Goal: Ask a question

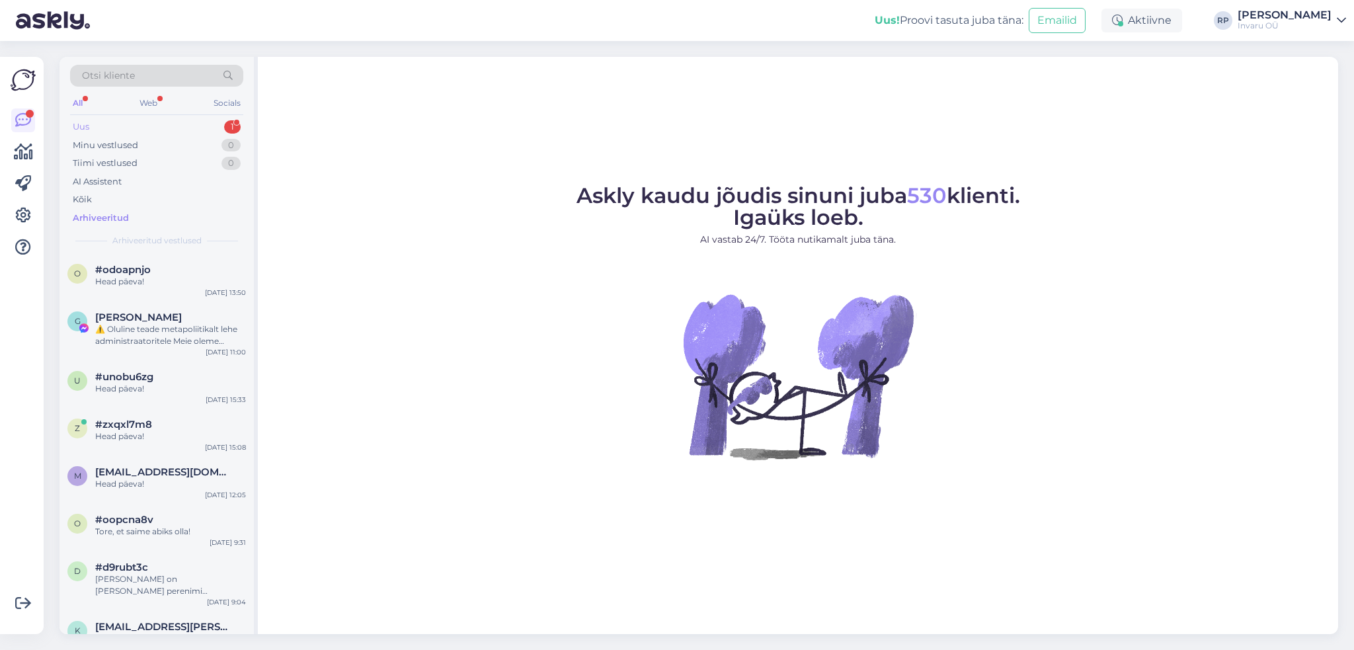
click at [85, 128] on div "Uus" at bounding box center [81, 126] width 17 height 13
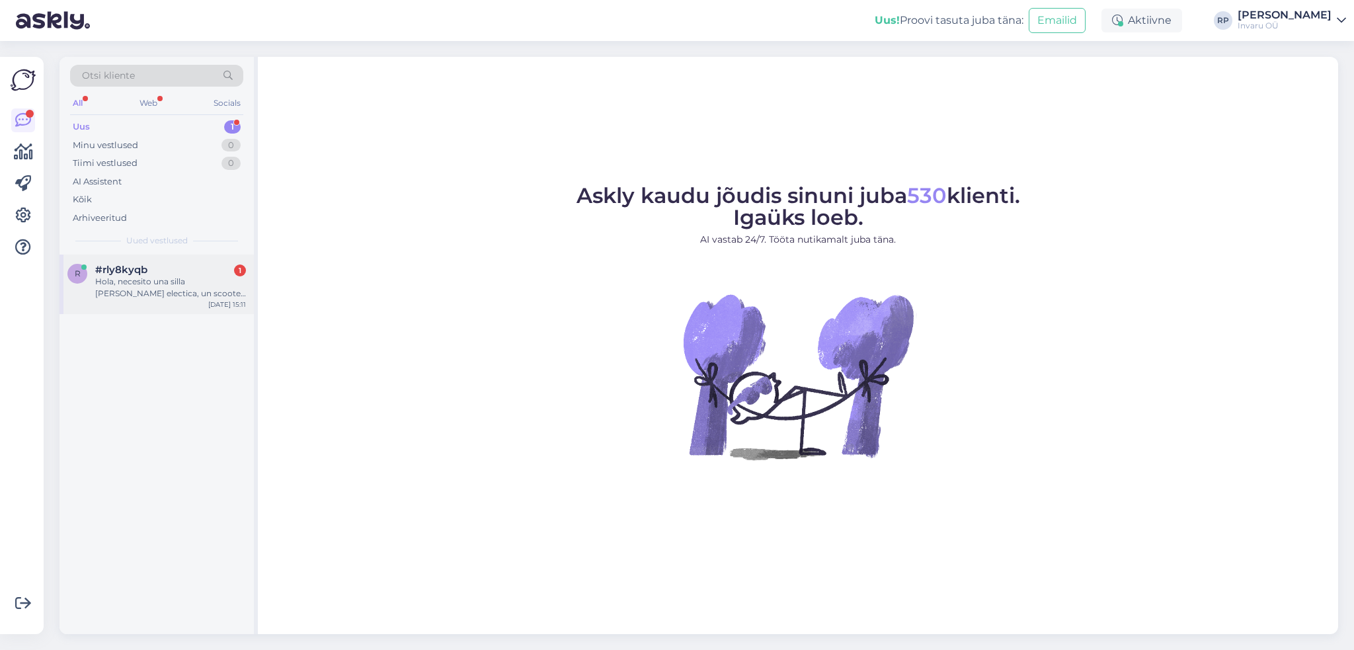
click at [139, 282] on div "Hola, necesito una silla [PERSON_NAME] electica, un scooter para usarla en Tall…" at bounding box center [170, 288] width 151 height 24
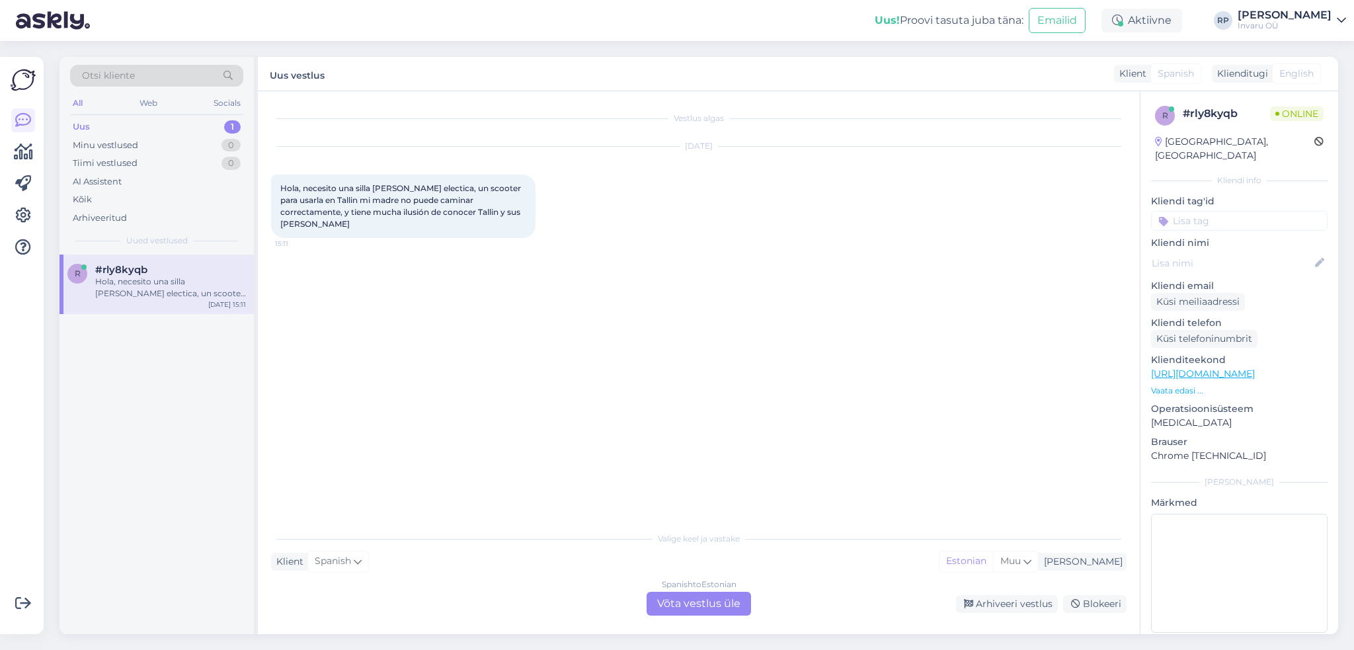
click at [703, 603] on div "Spanish to Estonian Võta vestlus üle" at bounding box center [698, 604] width 104 height 24
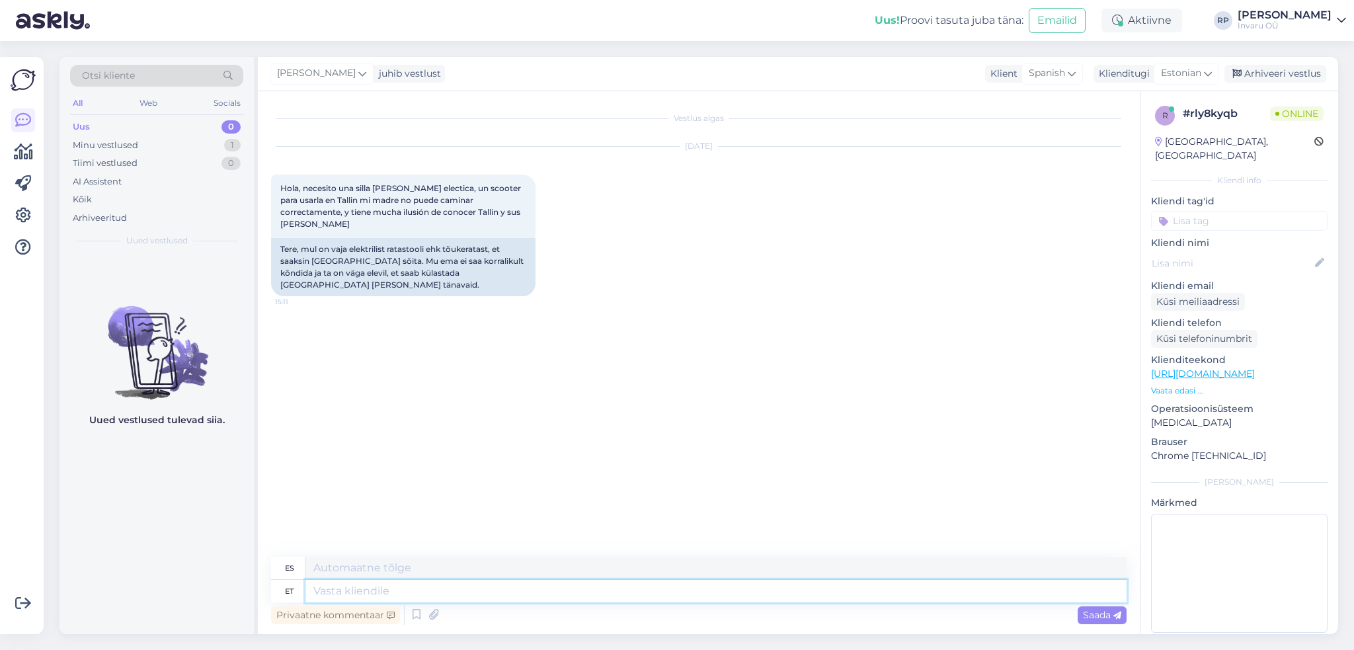
click at [373, 589] on textarea at bounding box center [715, 591] width 821 height 22
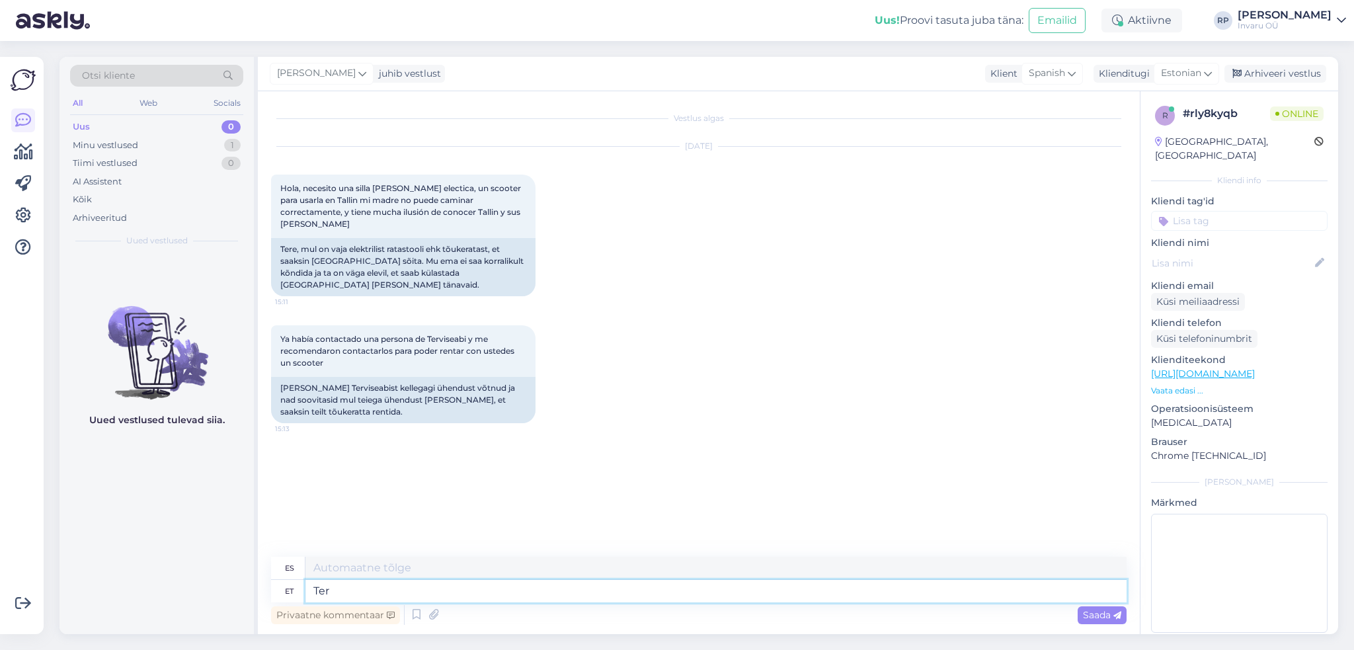
type textarea "Tere"
type textarea "Hola"
type textarea "Olen"
type textarea "Soy"
type textarea "[PERSON_NAME] Teile b"
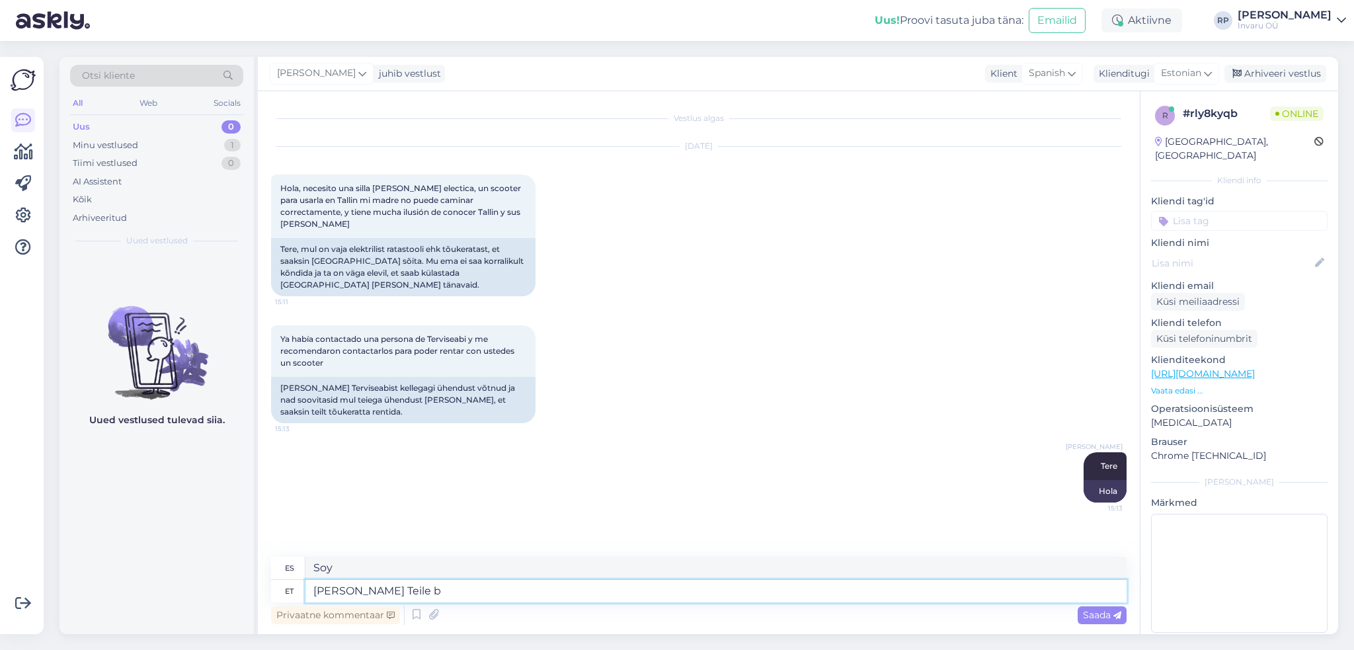
type textarea "Yo estoy para ti"
type textarea "[PERSON_NAME] Teile broneerinud"
type textarea "He reservado para ti"
type textarea "[PERSON_NAME] Teile broneerinud skuutri"
type textarea "He reservado un scooter para ti."
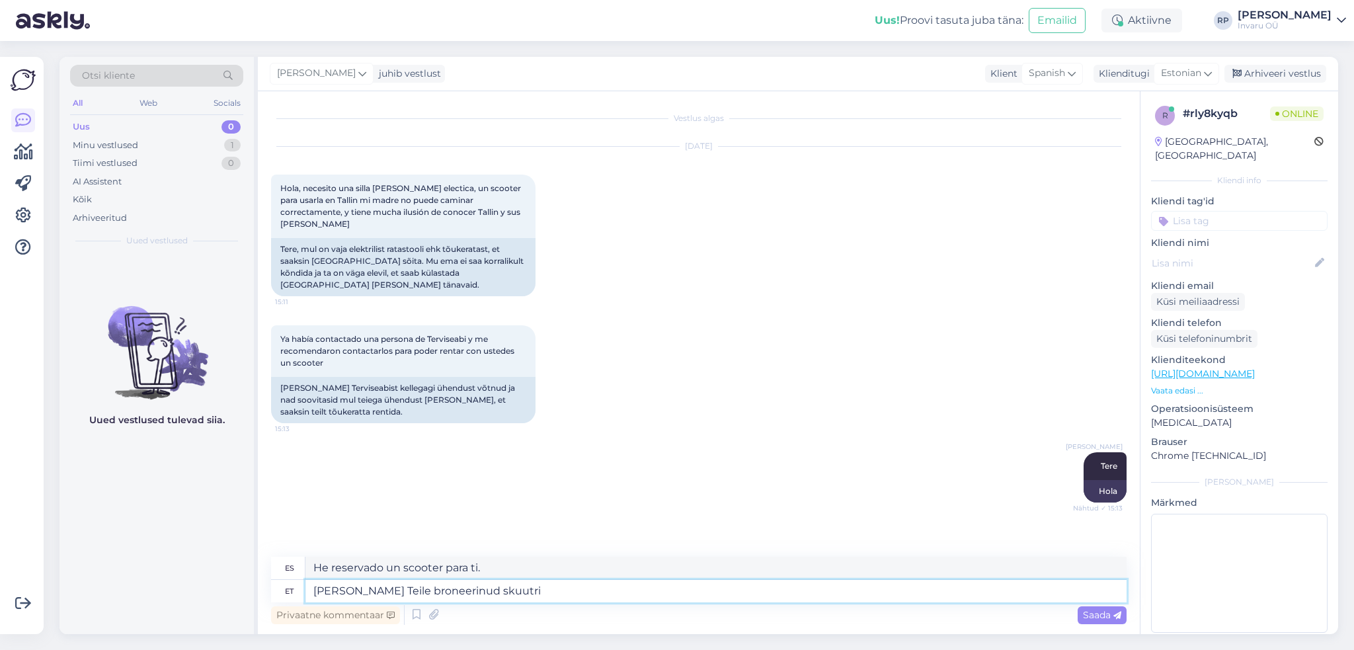
paste textarea "[URL][DOMAIN_NAME]"
type textarea "[PERSON_NAME] Teile broneerinud skuutri [URL][DOMAIN_NAME]"
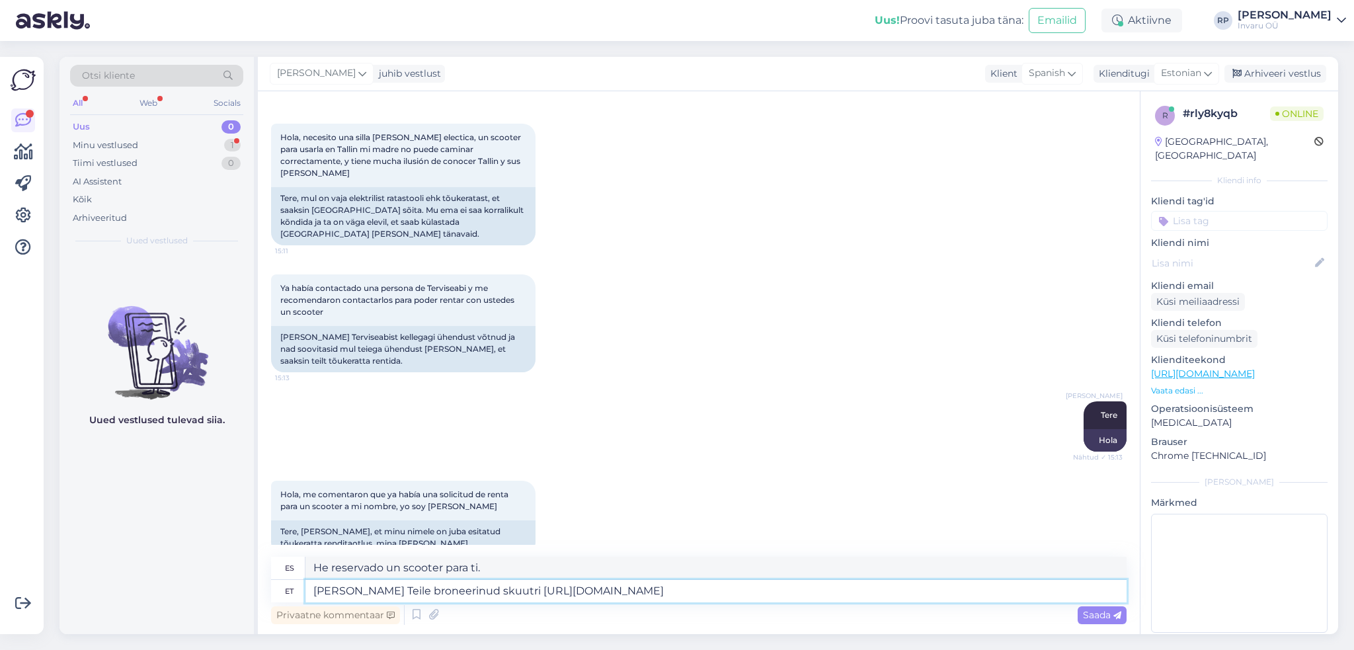
click at [474, 592] on textarea "[PERSON_NAME] Teile broneerinud skuutri [URL][DOMAIN_NAME]" at bounding box center [715, 591] width 821 height 22
type textarea "He reservado un scooter para ti [URL][DOMAIN_NAME]"
type textarea "[PERSON_NAME] Teile broneerinud invarolleri [URL][DOMAIN_NAME]"
type textarea "He reservado una silla [PERSON_NAME] para ti [URL][DOMAIN_NAME]"
type textarea "[PERSON_NAME] Teile broneerinud invarolleri [URL][DOMAIN_NAME]"
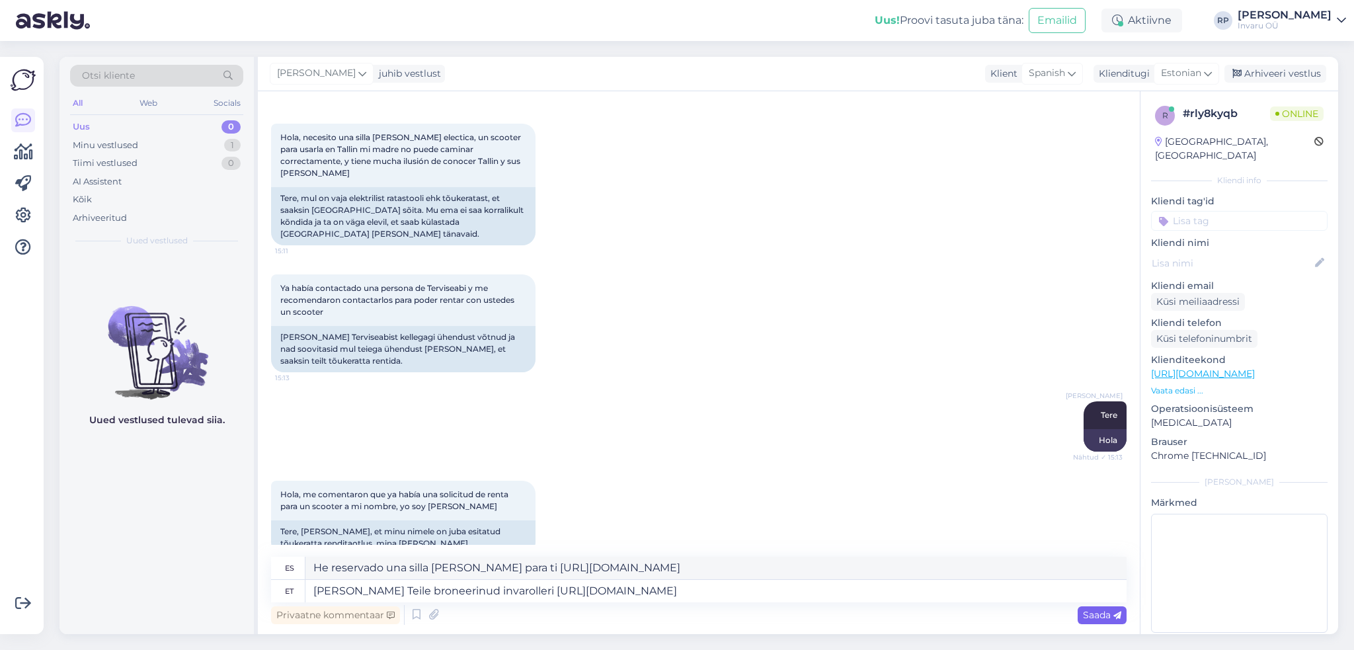
click at [1103, 613] on span "Saada" at bounding box center [1102, 615] width 38 height 12
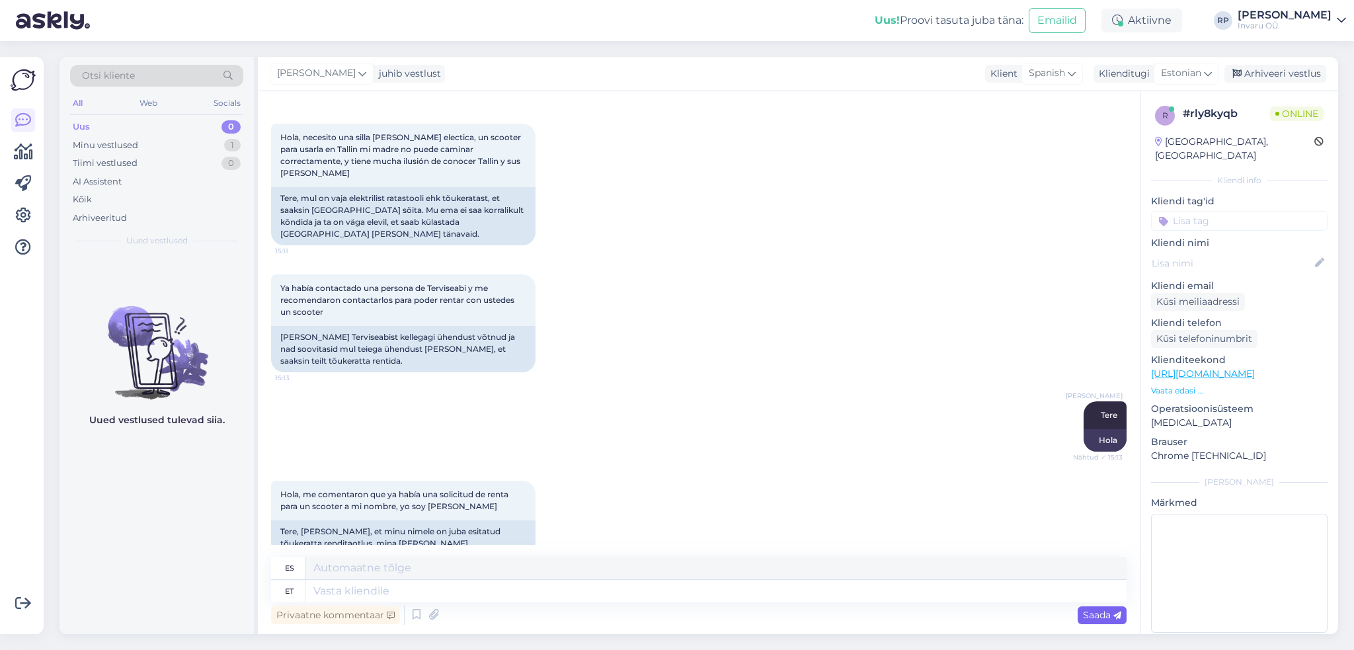
scroll to position [154, 0]
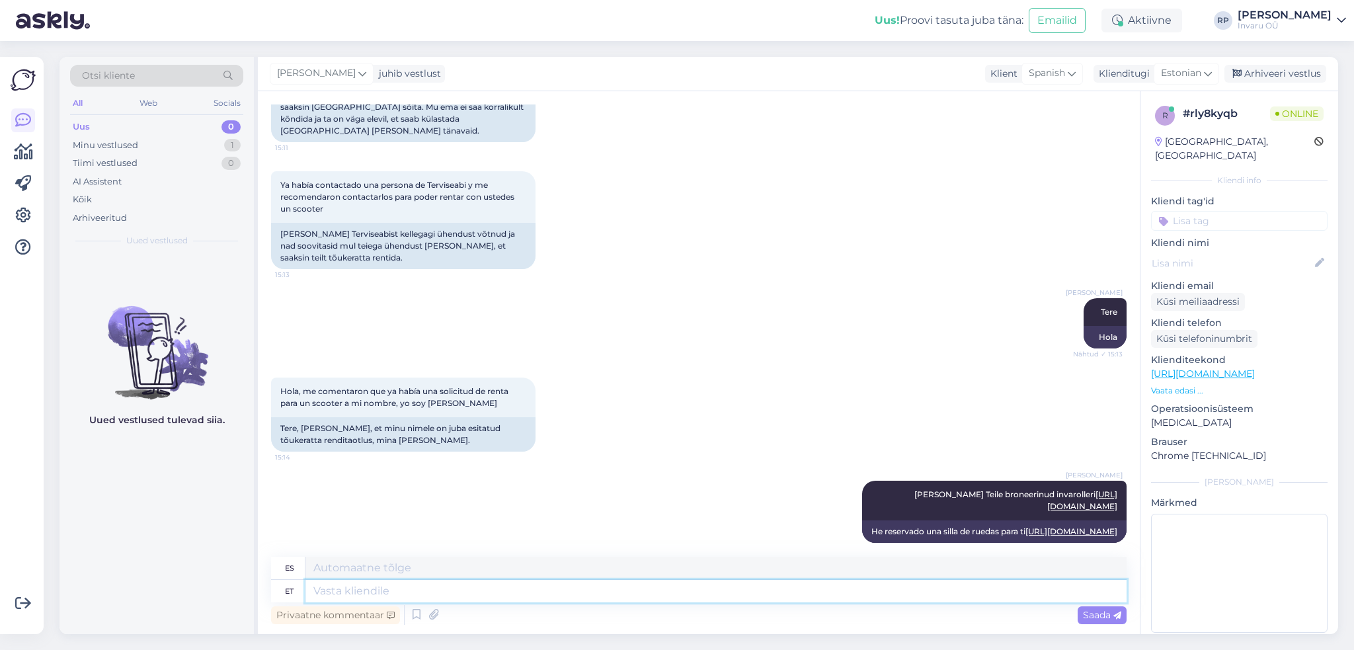
click at [412, 589] on textarea at bounding box center [715, 591] width 821 height 22
type textarea "aadressil"
type textarea "en la dirección"
type textarea "aadressil [PERSON_NAME]"
type textarea "en [DEMOGRAPHIC_DATA]"
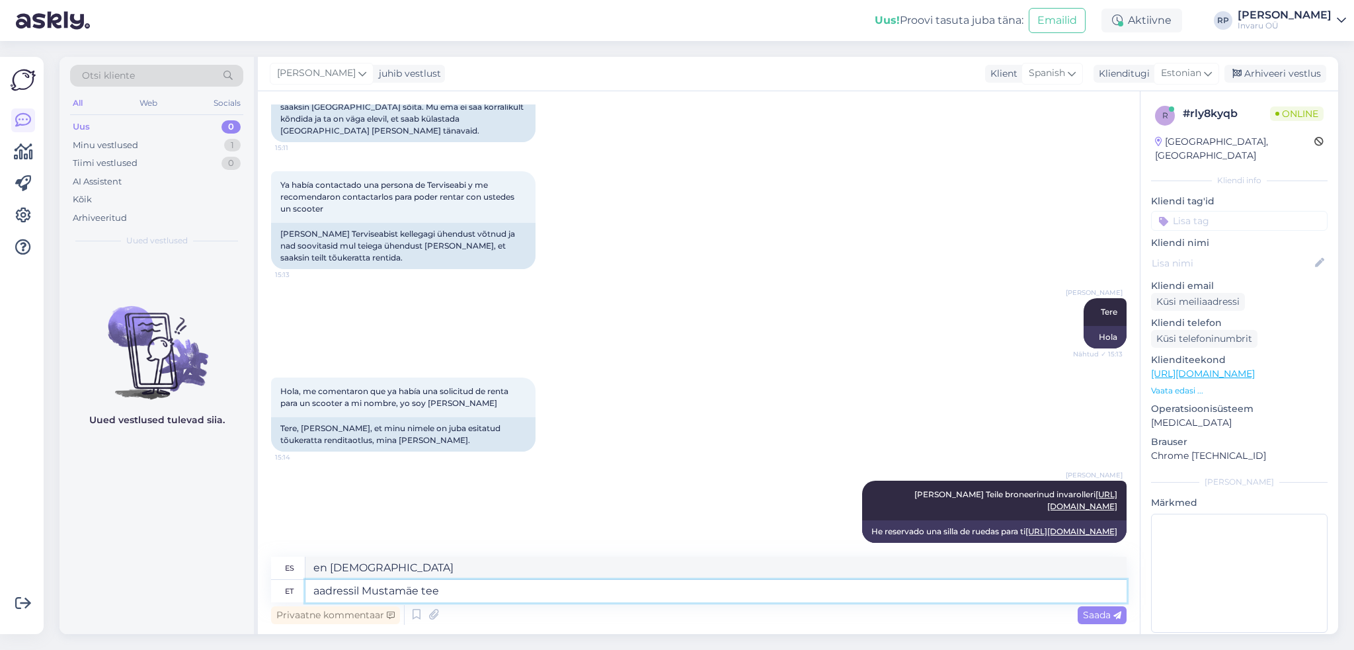
type textarea "aadressil Mustamäe tee"
type textarea "en la carretera [GEOGRAPHIC_DATA]"
type textarea "aadressil [STREET_ADDRESS]"
type textarea "en el tee 6 de [PERSON_NAME]"
type textarea "aadressil [STREET_ADDRESS]"
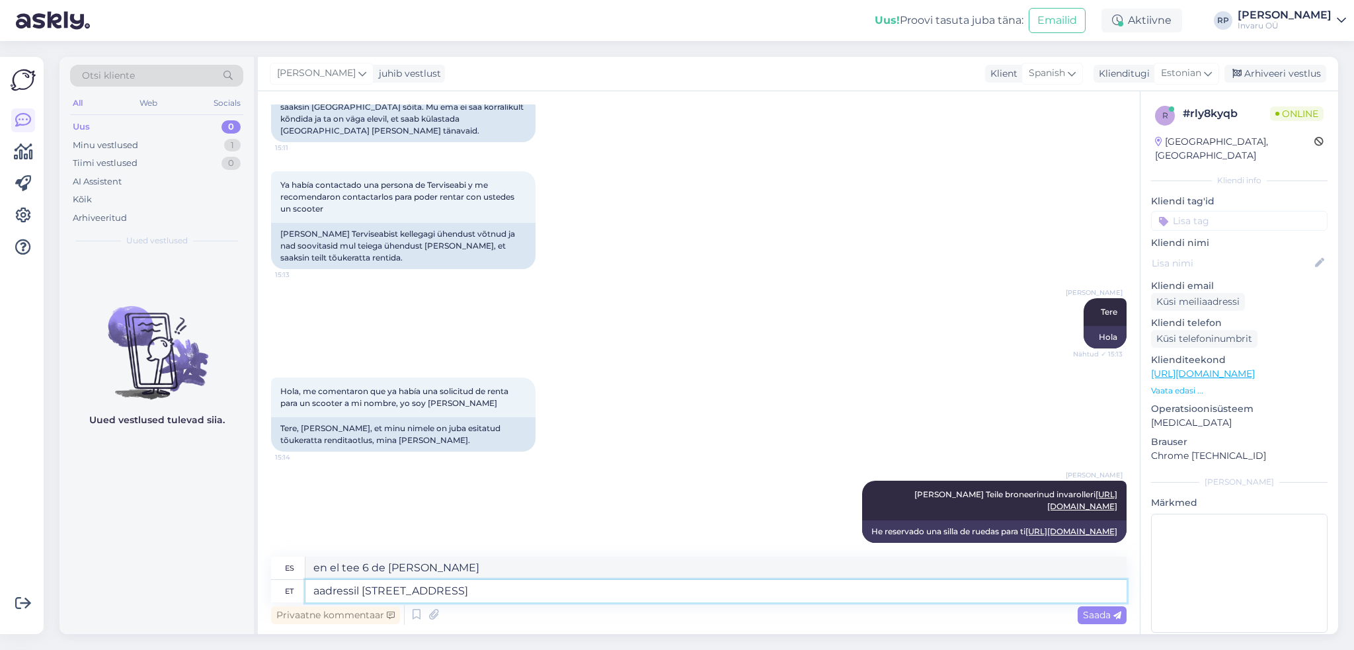
type textarea "en el tee 6b de Mustamäe"
type textarea "aadressil [STREET_ADDRESS]"
type textarea "en el tee 6b de [PERSON_NAME], [GEOGRAPHIC_DATA]"
type textarea "aadressil [STREET_ADDRESS] Esmaspäeval a"
type textarea "en [STREET_ADDRESS] Tallin el lunes"
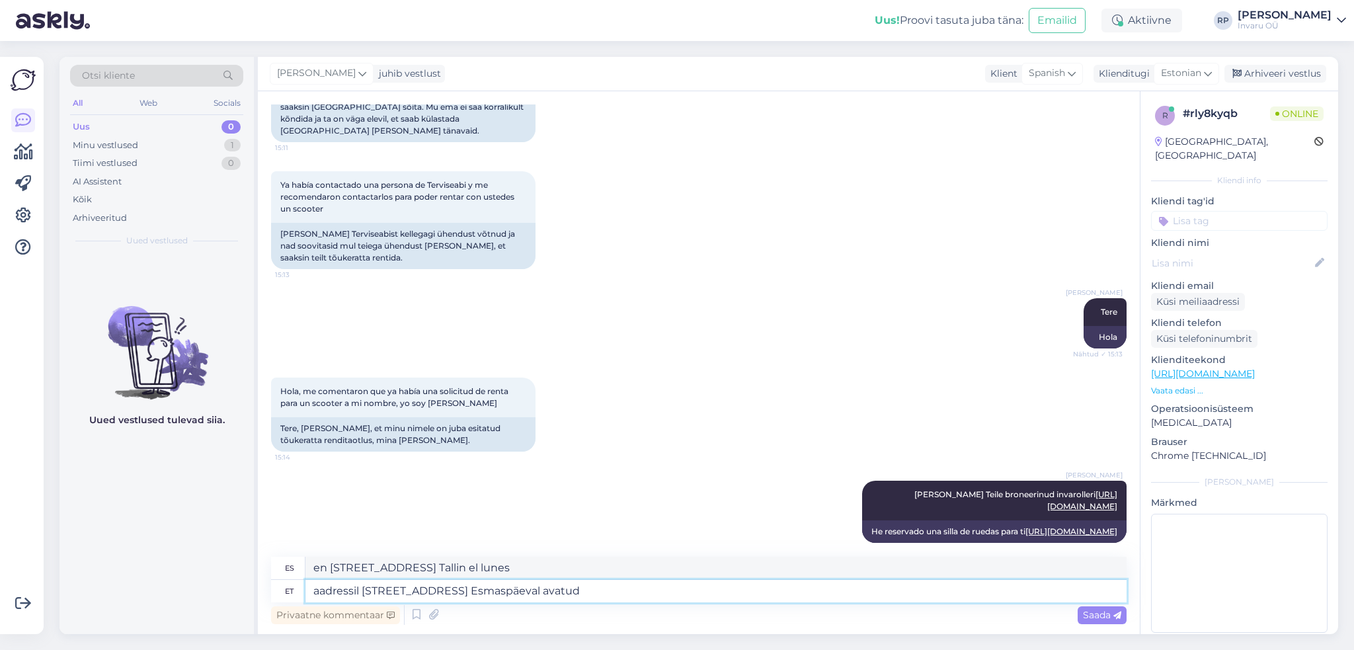
type textarea "aadressil [STREET_ADDRESS] Esmaspäeval avatud"
type textarea "en [STREET_ADDRESS] Open el lunes"
type textarea "aadressil [STREET_ADDRESS] Esmaspäeval avatud 9,00-18"
type textarea "en [STREET_ADDRESS] Open el lunes de 9:00 a 18:00"
type textarea "aadressil [STREET_ADDRESS] Esmaspäeval avatud 9,00-1800"
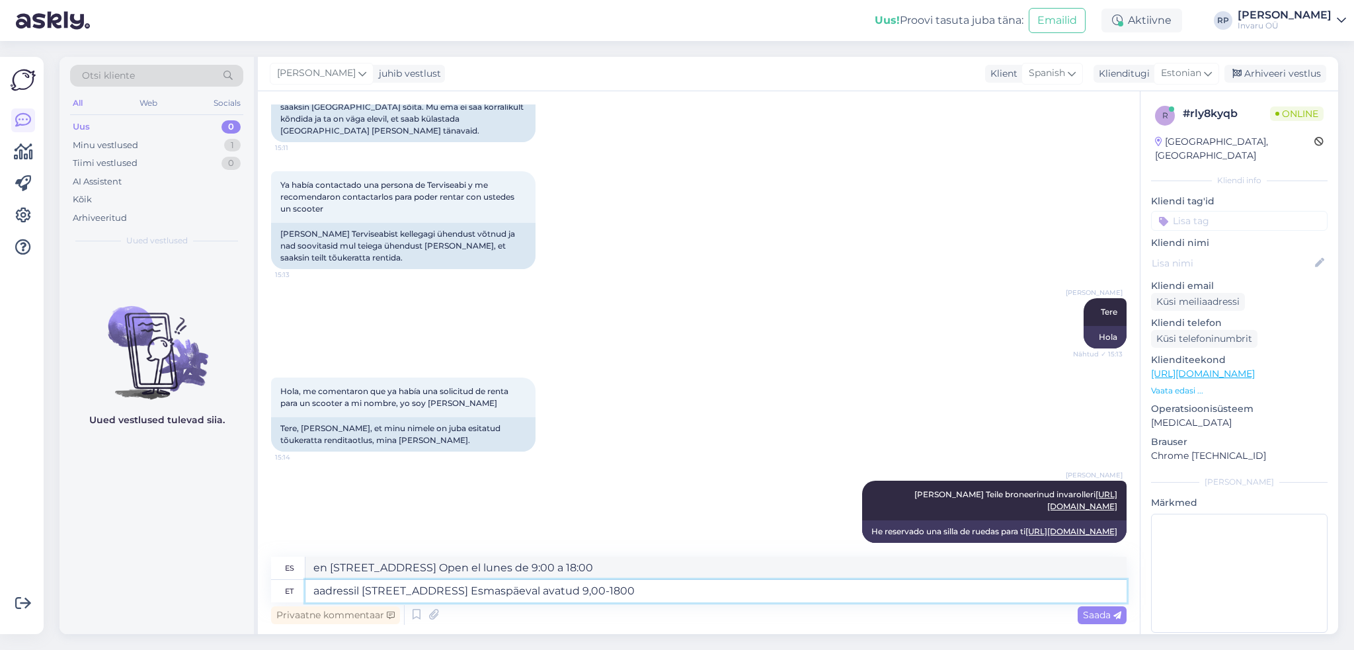
type textarea "en [STREET_ADDRESS] Tallin Abierto el lunes de 9:00 a 18:00"
click at [644, 591] on textarea "aadressil [STREET_ADDRESS] Esmaspäeval avatud 9,00-1800" at bounding box center [715, 591] width 821 height 22
type textarea "aadressil [STREET_ADDRESS] Esmaspäeval avatud 9,00-18,00"
click at [1103, 615] on span "Saada" at bounding box center [1102, 615] width 38 height 12
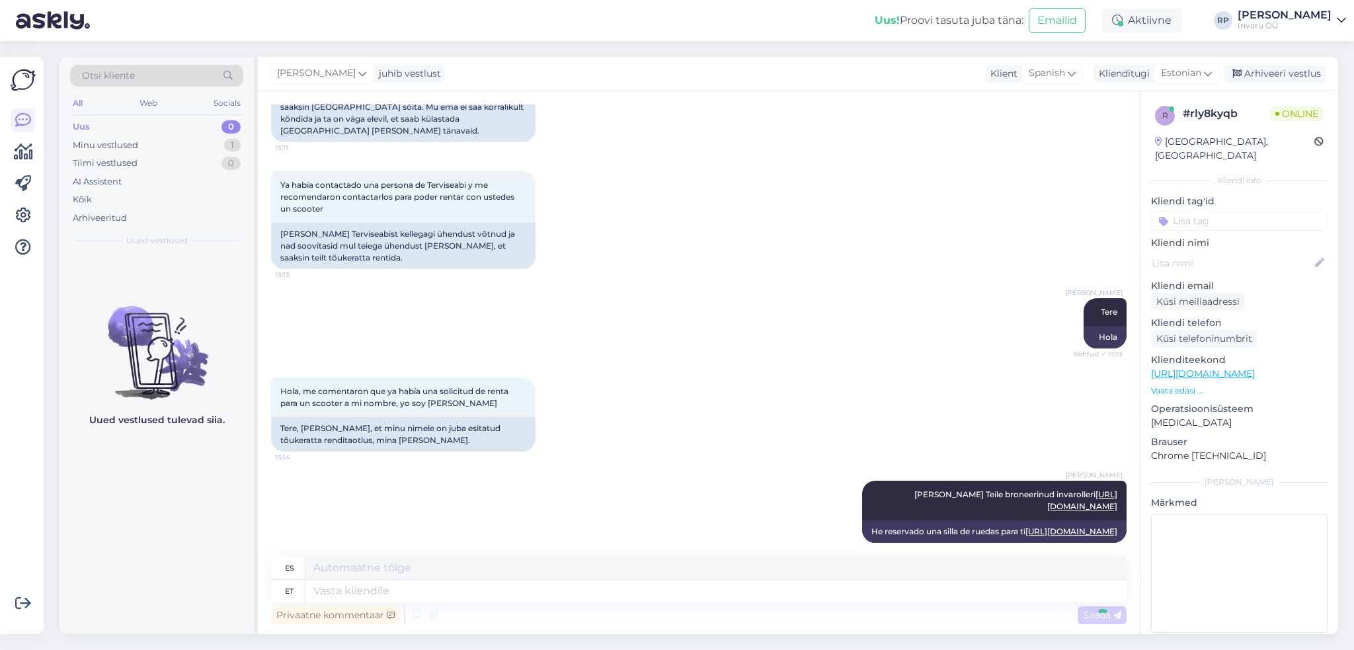
scroll to position [246, 0]
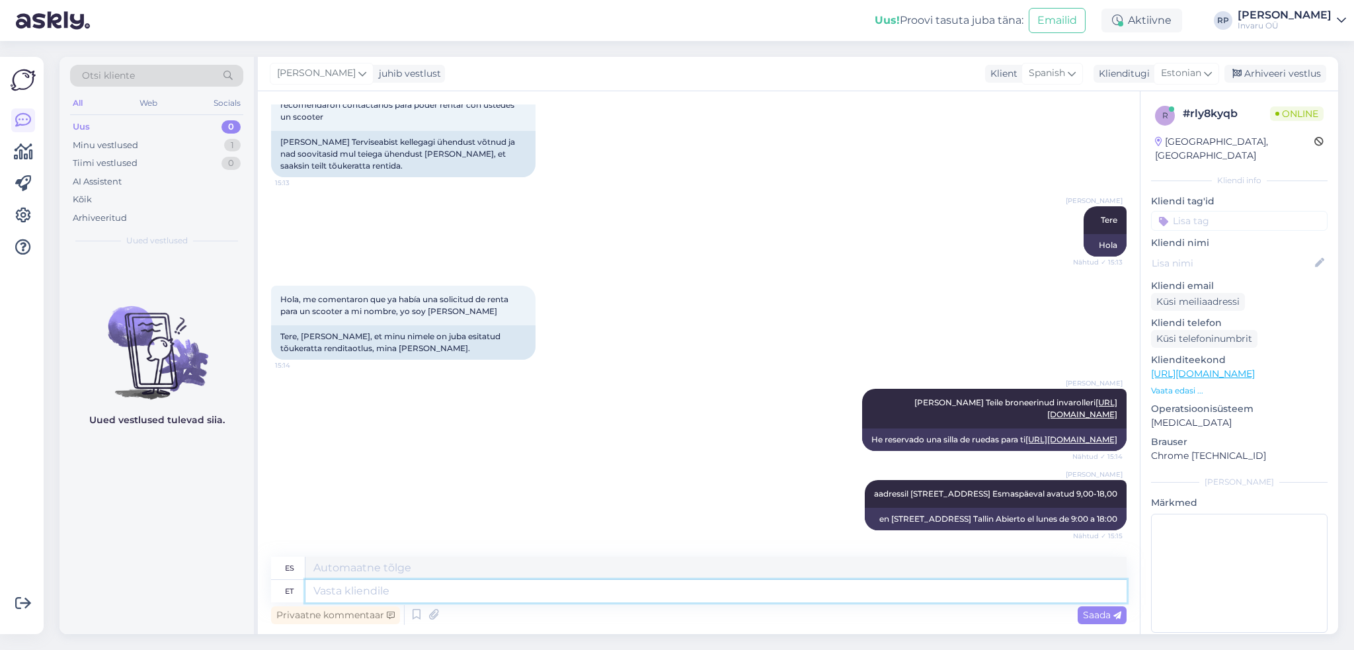
click at [355, 587] on textarea at bounding box center [715, 591] width 821 height 22
paste textarea "[URL][DOMAIN_NAME]"
type textarea "[URL][DOMAIN_NAME]"
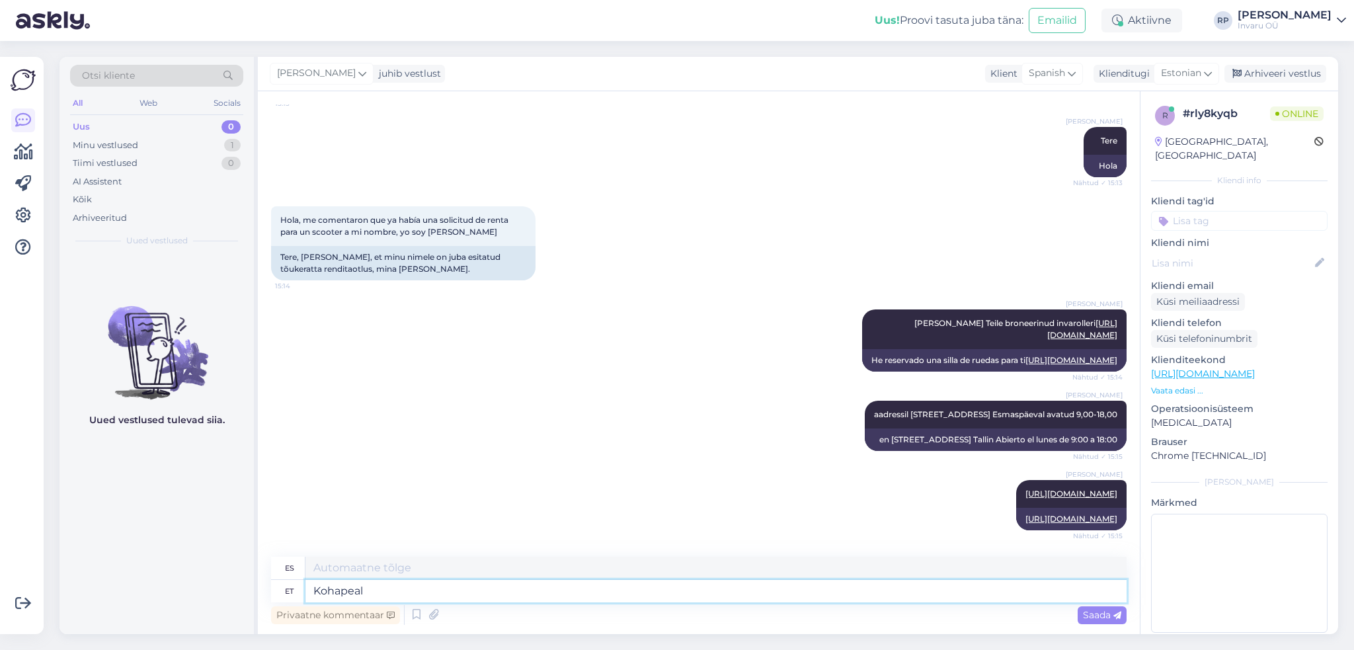
type textarea "Kohapeal"
type textarea "En el sitio"
type textarea "Kohapeal saate s"
type textarea "En el sitio puedes"
type textarea "Kohapeal saate sõlmida"
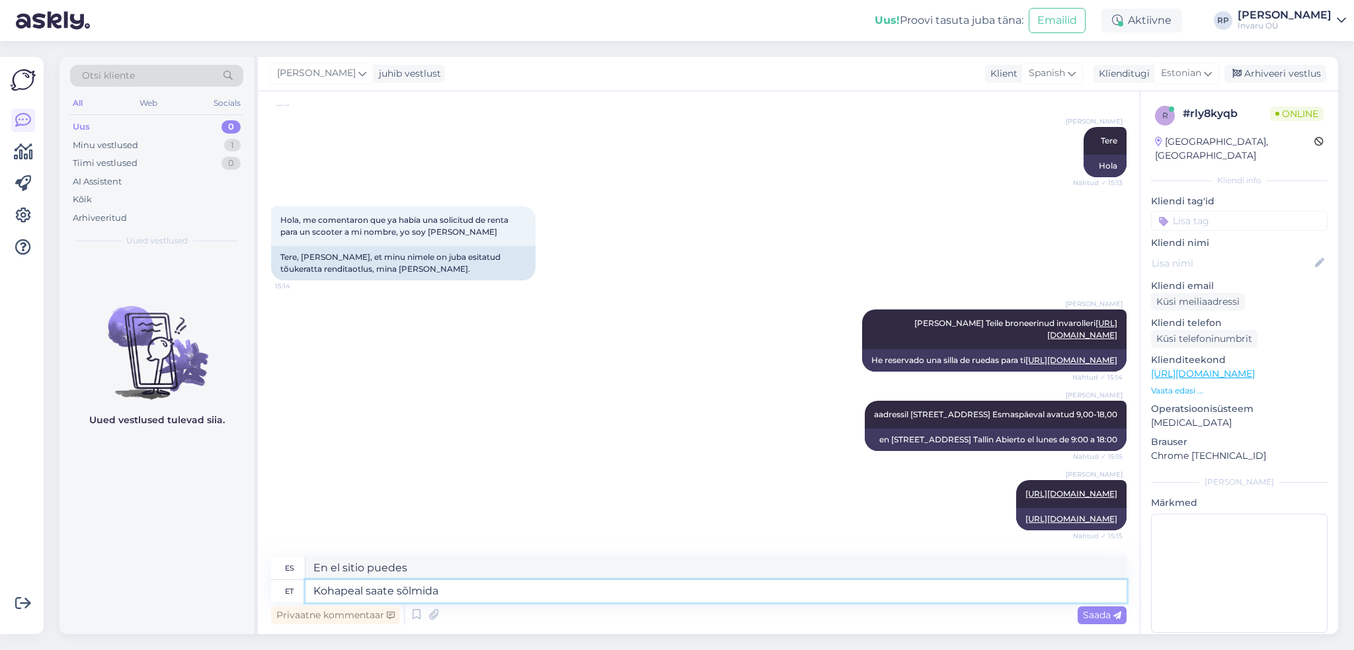
type textarea "Puedes firmar un contrato en el acto."
type textarea "Kohapeal saate sõlmida üürilepingu"
type textarea "Puedes firmar un contrato de alquiler en el lugar."
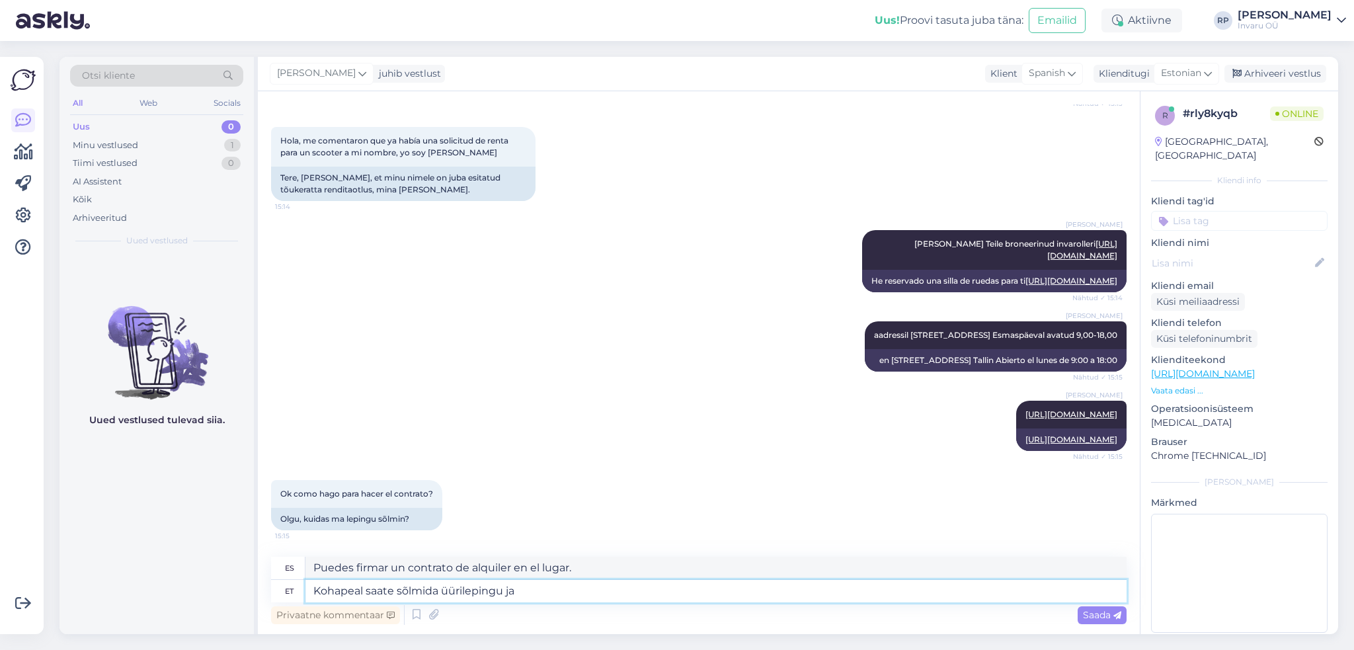
type textarea "Kohapeal saate sõlmida üürilepingu ja s"
type textarea "Puede firmar un contrato de alquiler en el lugar y"
type textarea "Kohapeal saate sõlmida üürilepingu ja skuutri"
type textarea "Puedes firmar un contrato de [PERSON_NAME] y recoger el scooter en el estableci…"
type textarea "Kohapeal saate sõlmida üürilepingu ja skuutri kohe k"
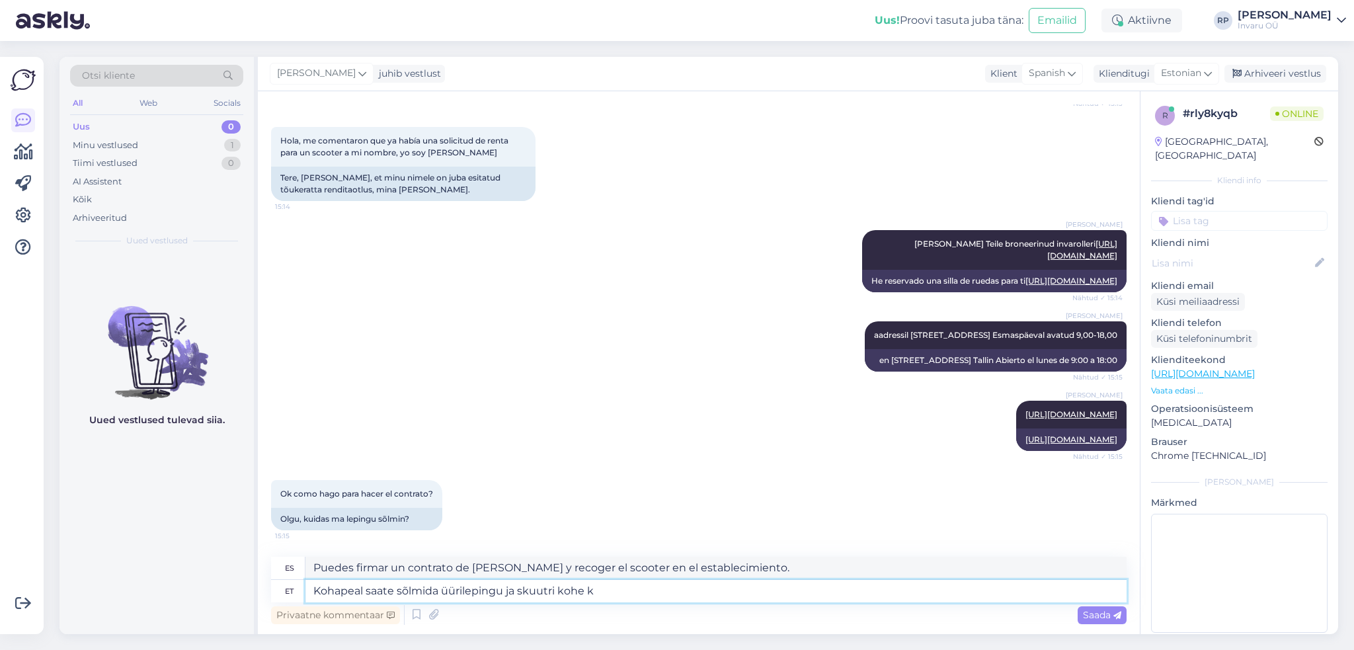
type textarea "Podrás firmar un contrato de alquiler en el lugar y recibir el scooter inmediat…"
type textarea "Kohapeal saate sõlmida üürilepingu ja skuutri kohe kaasa"
type textarea "Podrás firmar un contrato de alquiler en el establecimiento y llevarte el scoot…"
type textarea "Kohapeal saate sõlmida üürilepingu ja skuutri kohe kaasa"
click at [1097, 612] on span "Saada" at bounding box center [1102, 615] width 38 height 12
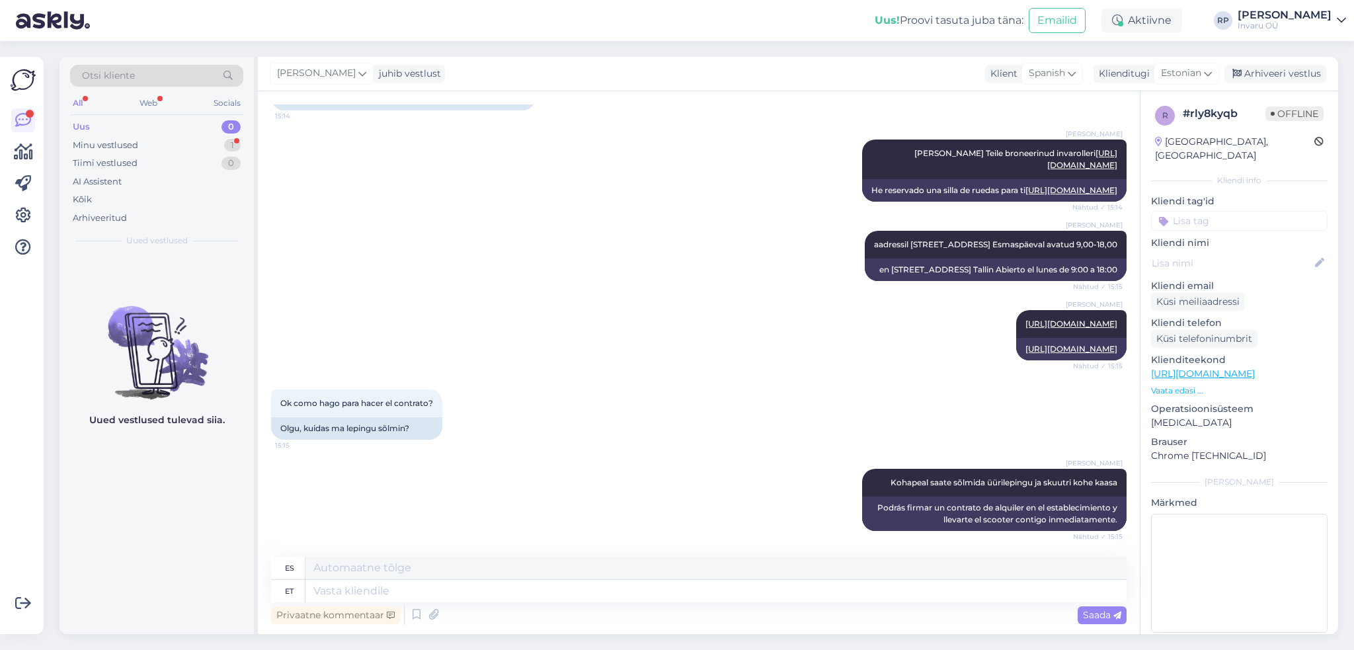
scroll to position [587, 0]
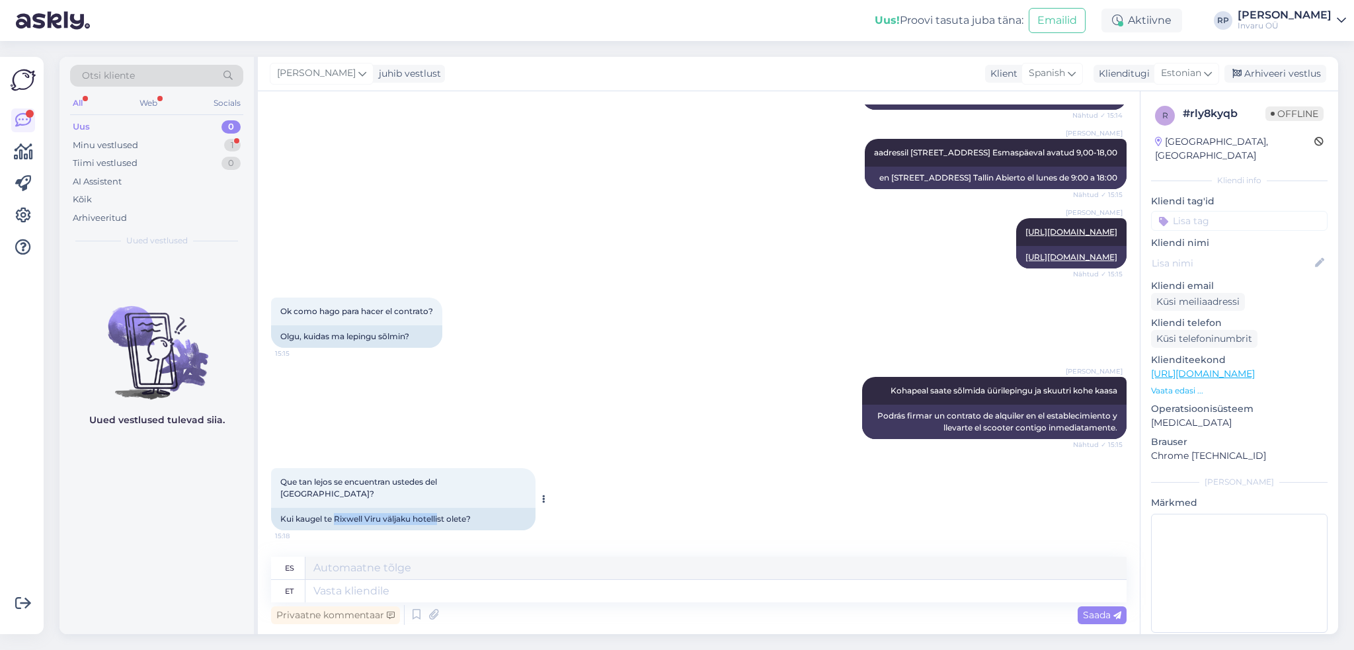
drag, startPoint x: 440, startPoint y: 518, endPoint x: 336, endPoint y: 524, distance: 103.9
click at [336, 524] on div "Kui kaugel te Rixwell Viru väljaku hotellist olete?" at bounding box center [403, 519] width 264 height 22
copy div "Rixwell Viru väljaku hotelli"
click at [392, 598] on textarea at bounding box center [715, 591] width 821 height 22
type textarea "3,5"
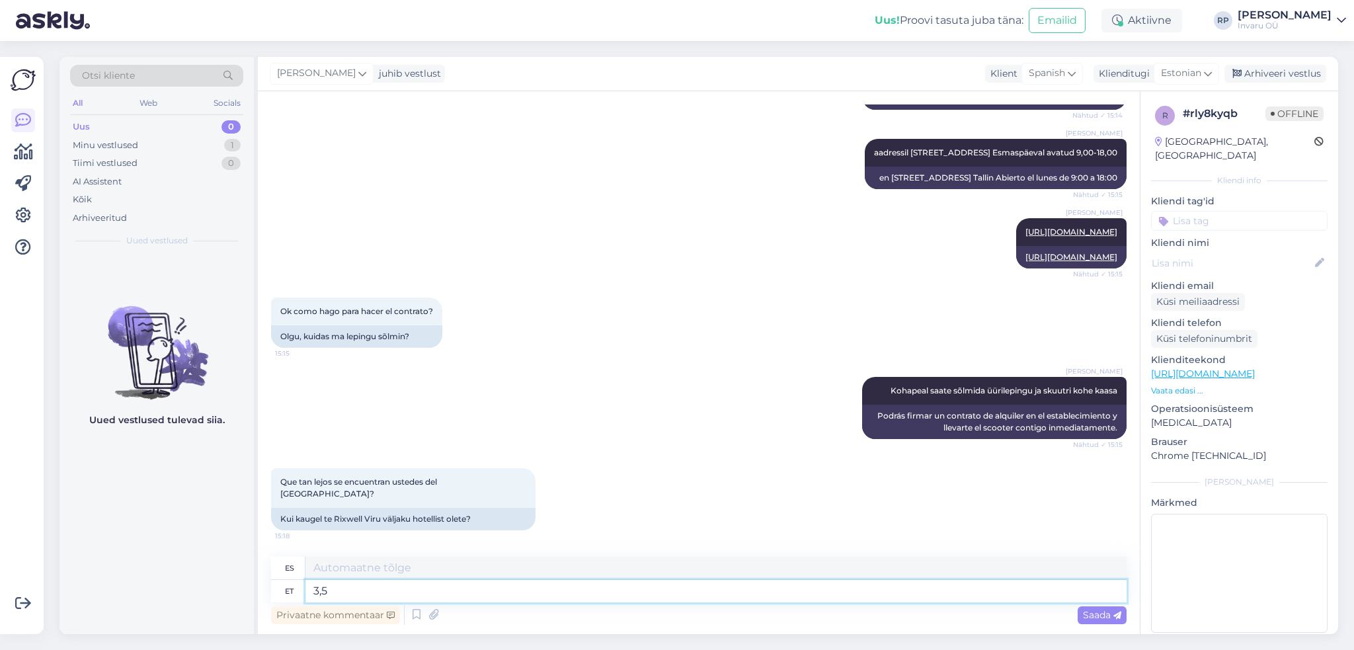
type textarea "3.5"
type textarea "3,5 km"
type textarea "3,5 kilómetros"
type textarea "3,5 km"
click at [1098, 612] on span "Saada" at bounding box center [1102, 615] width 38 height 12
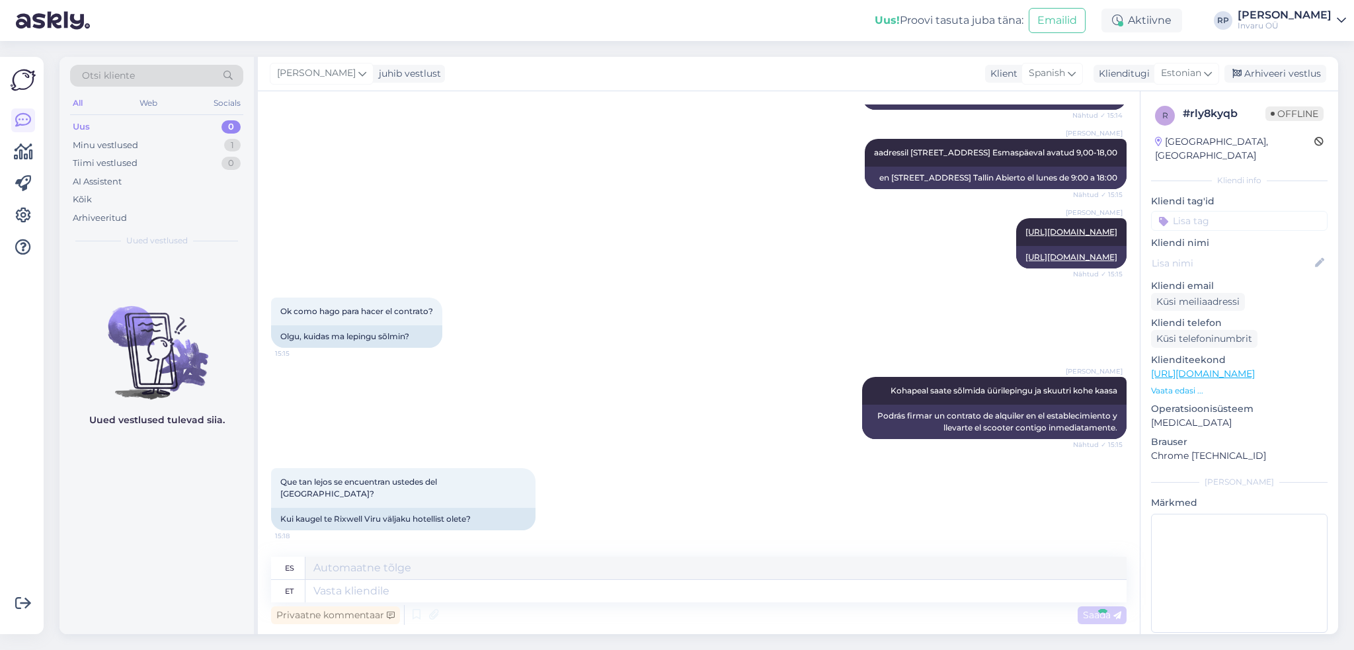
scroll to position [666, 0]
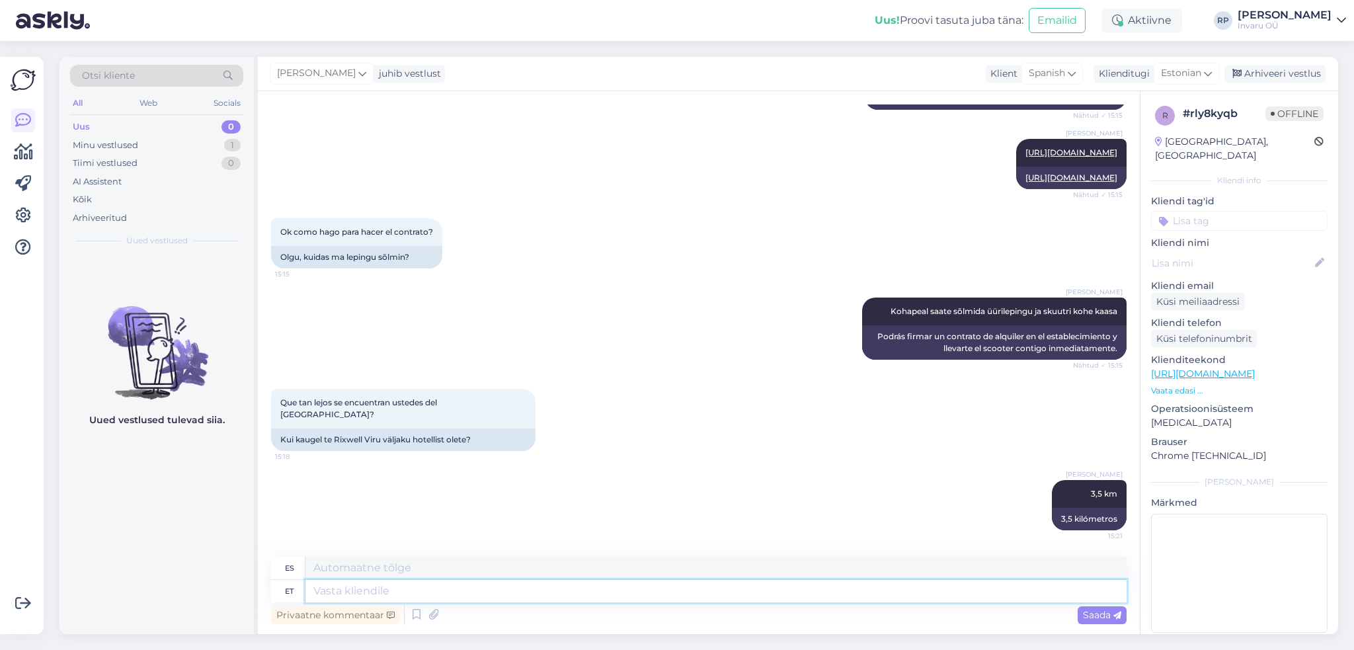
click at [369, 592] on textarea at bounding box center [715, 591] width 821 height 22
paste textarea "[URL][DOMAIN_NAME]"
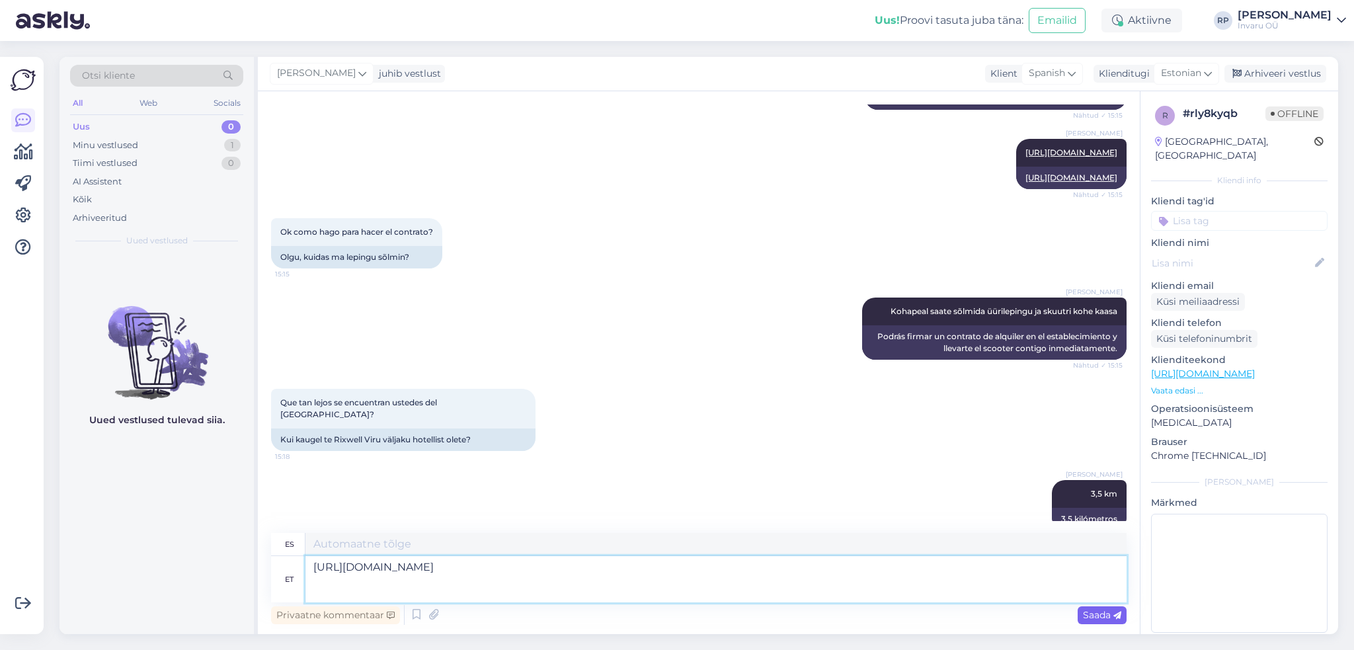
type textarea "[URL][DOMAIN_NAME]"
click at [1095, 612] on span "Saada" at bounding box center [1102, 615] width 38 height 12
type textarea "[URL][DOMAIN_NAME] @59.4320369,24.7139831,15z/data= !3m1!4b1!4m14!4m13!1m5!1m1!…"
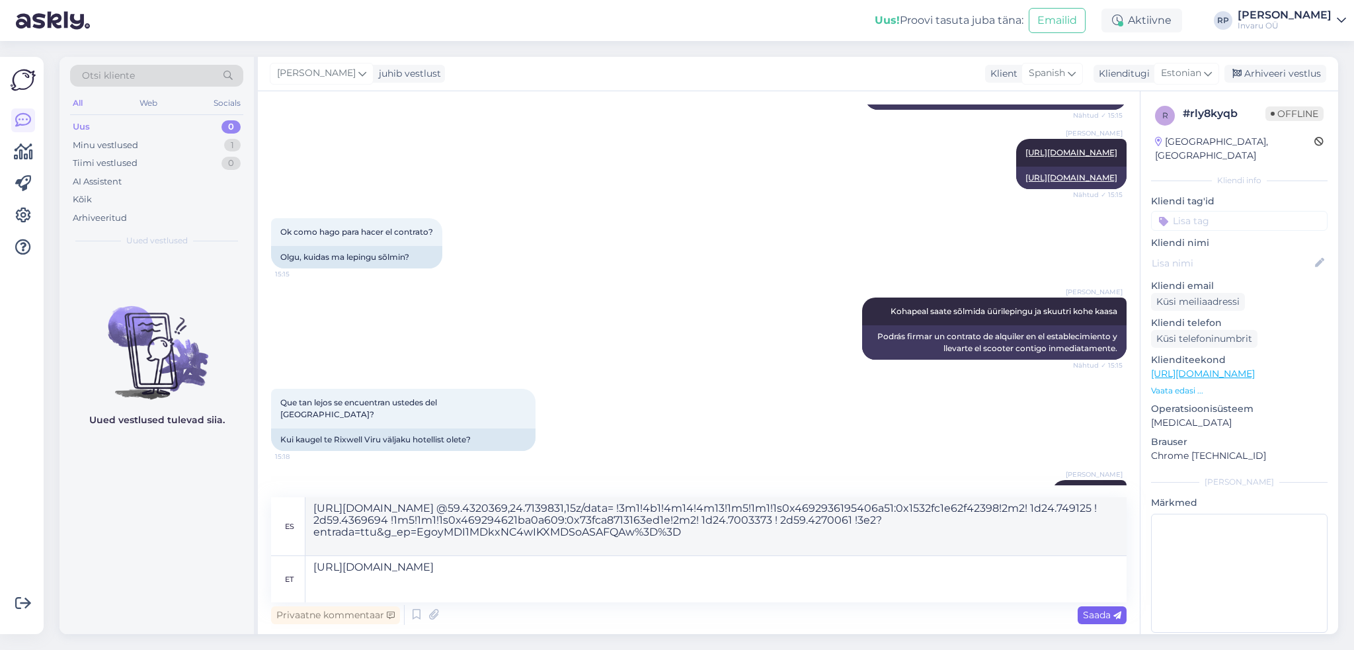
click at [1095, 612] on span "Saada" at bounding box center [1102, 615] width 38 height 12
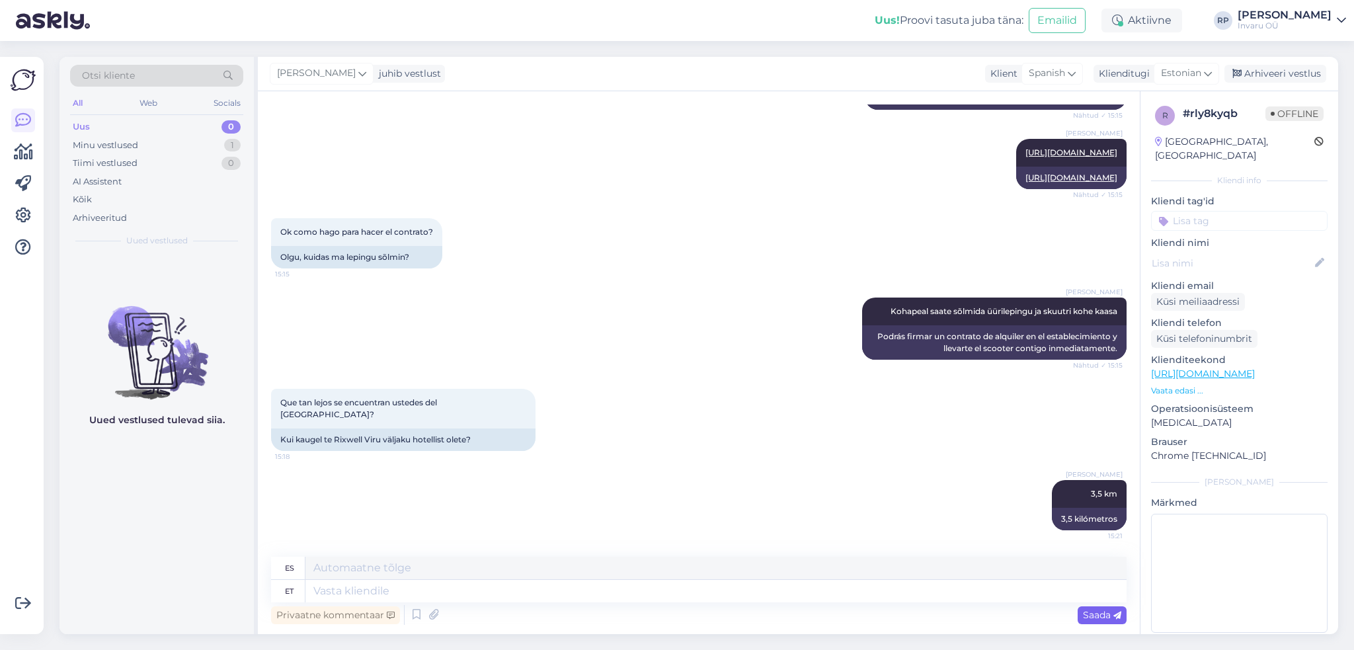
scroll to position [923, 0]
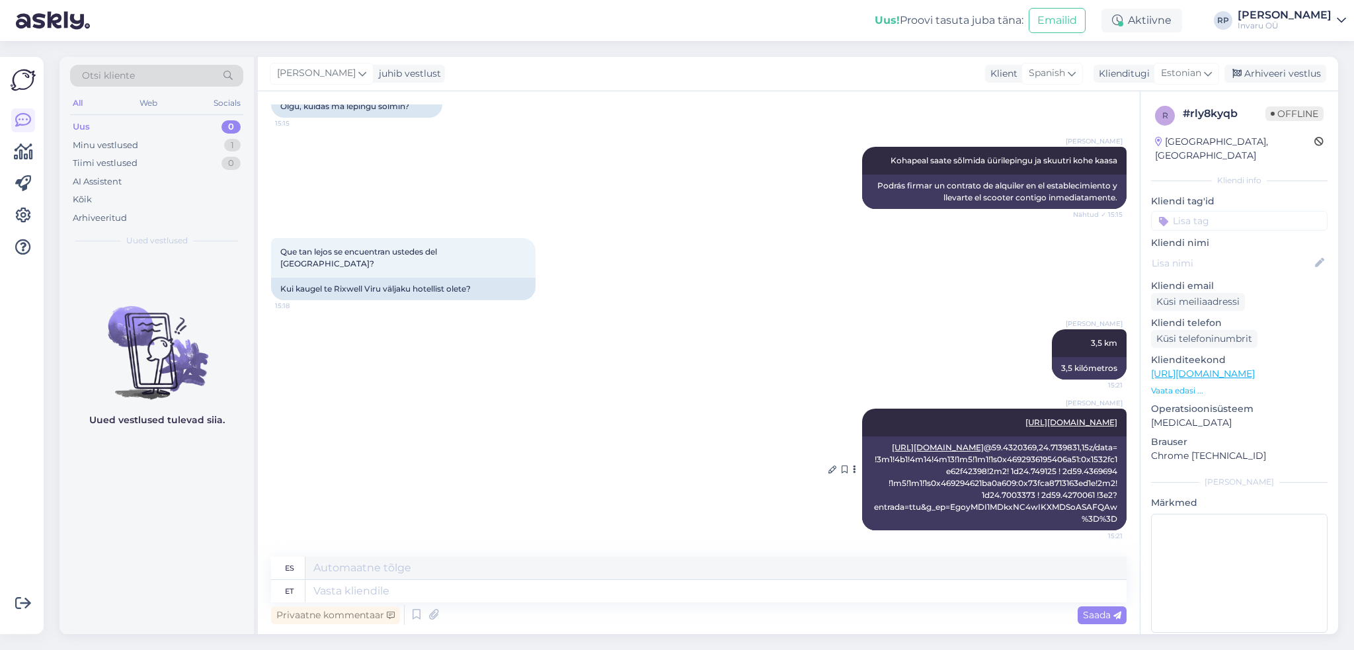
click at [1025, 417] on link "[URL][DOMAIN_NAME]" at bounding box center [1071, 422] width 92 height 10
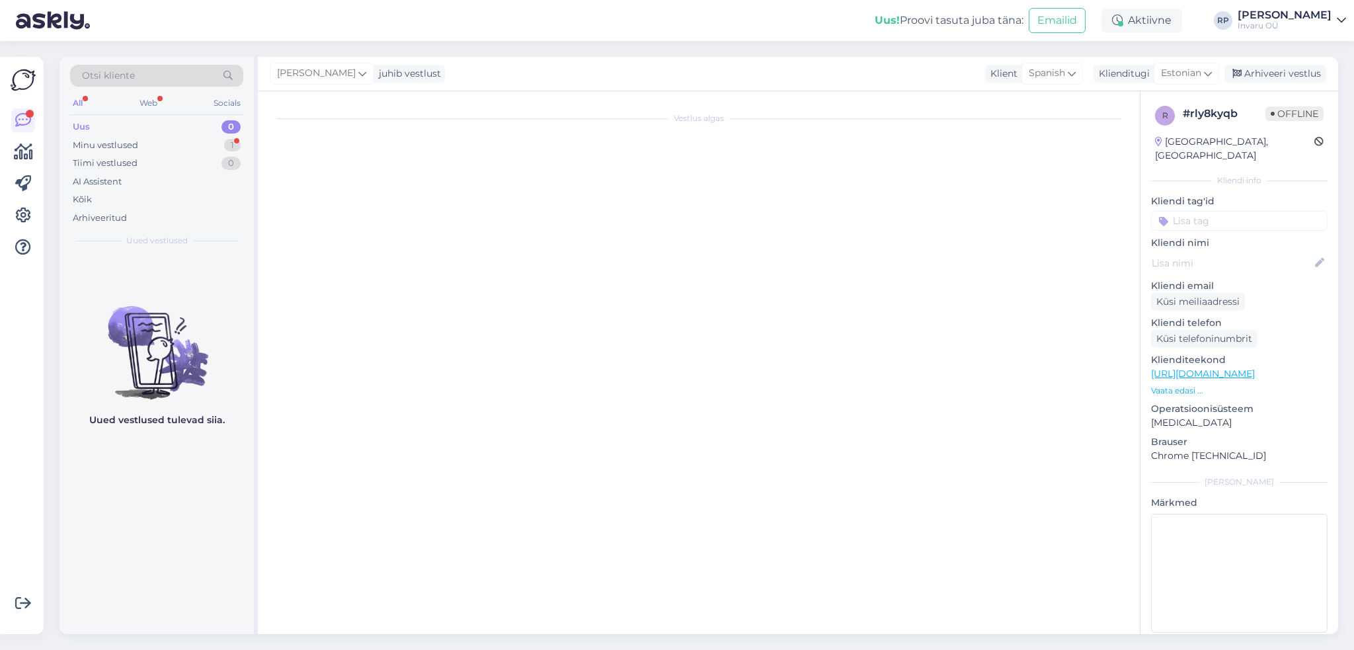
scroll to position [0, 0]
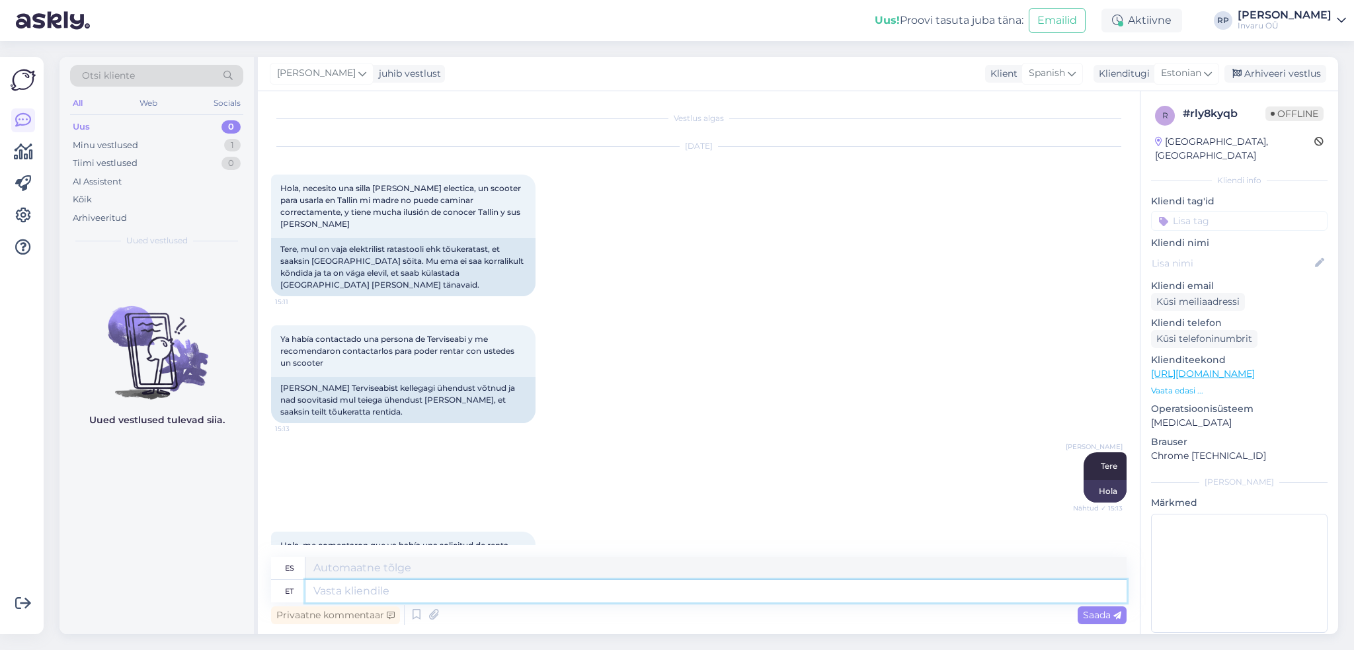
click at [352, 590] on textarea at bounding box center [715, 591] width 821 height 22
type textarea "p"
type textarea "pag"
type textarea "üürilepingu"
type textarea "contrato de [PERSON_NAME]"
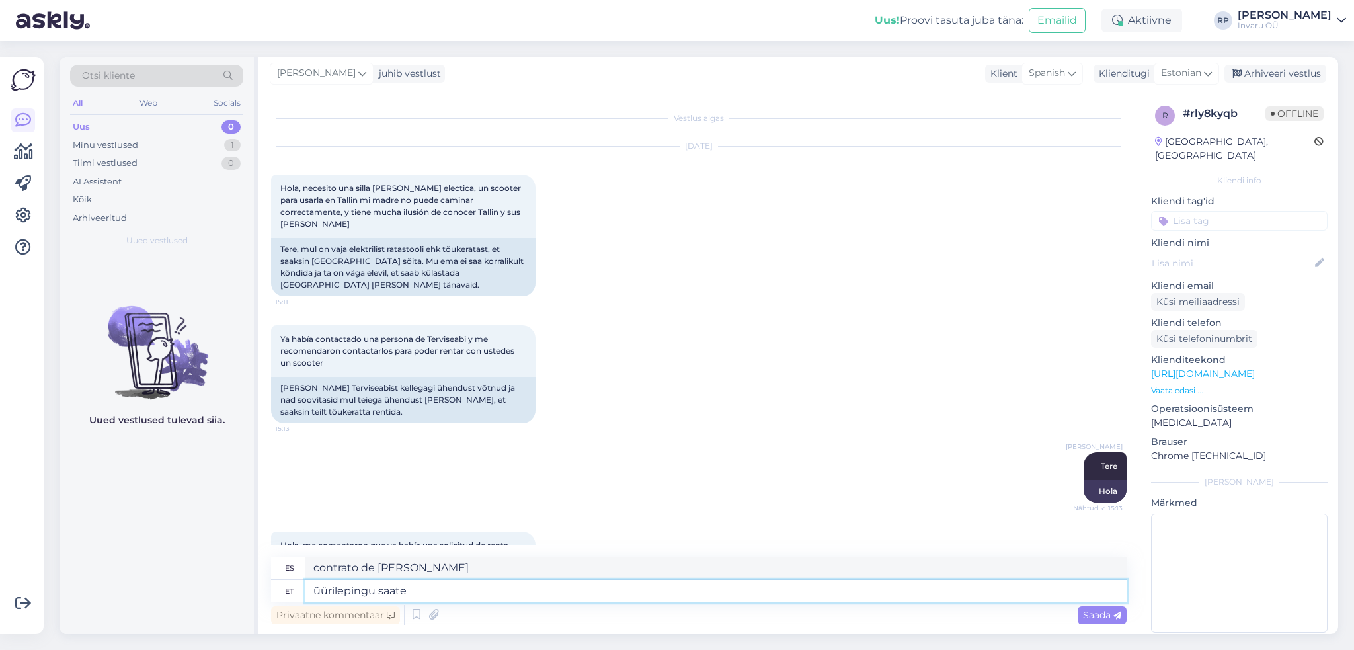
type textarea "üürilepingu saate"
type textarea "Recibirás un contrato de alquiler"
type textarea "üürilepingu saate sõlmida"
type textarea "Puedes firmar un contrato de arrendamiento"
type textarea "üürilepingu saate sõlmida ainult"
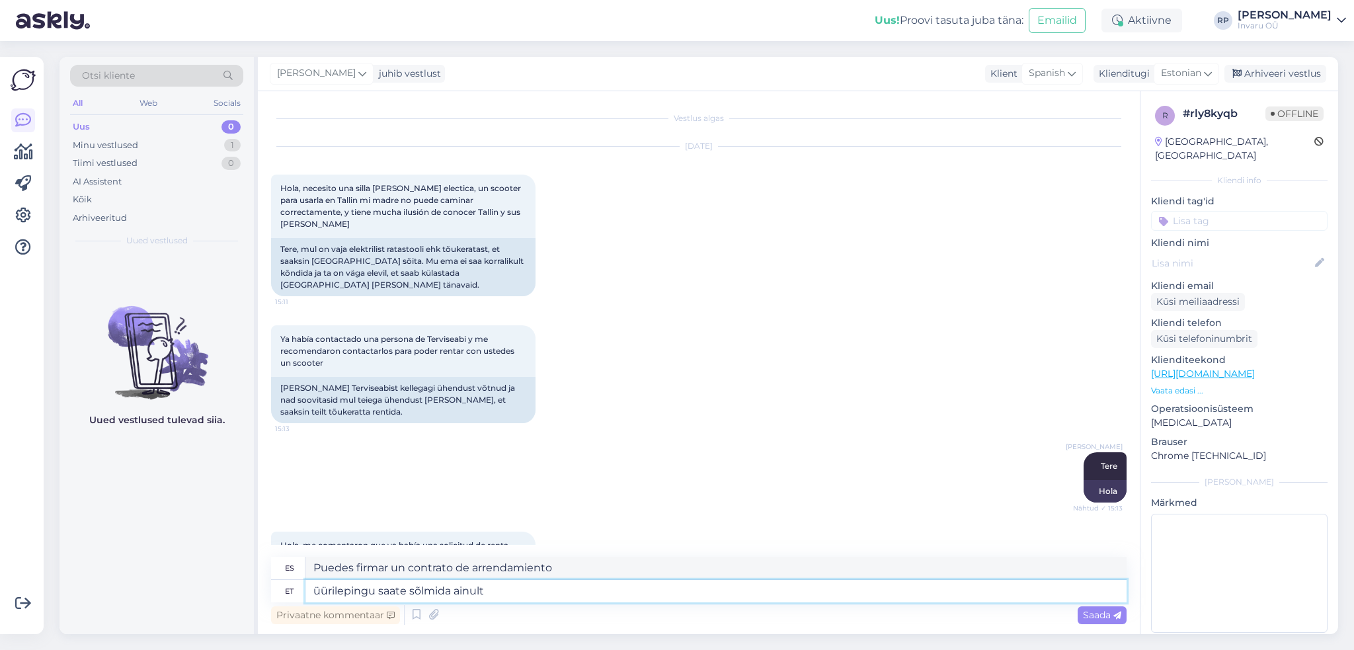
type textarea "[PERSON_NAME] puedes firmar un contrato de alquiler"
type textarea "üürilepingu saate sõlmida ainult meie e"
type textarea "[PERSON_NAME] puedes firmar un contrato de alquiler con nosotros."
type textarea "üürilepingu saate sõlmida ainult meie esinduses"
type textarea "El contrato de alquiler solo se puede firmar en nuestra oficina."
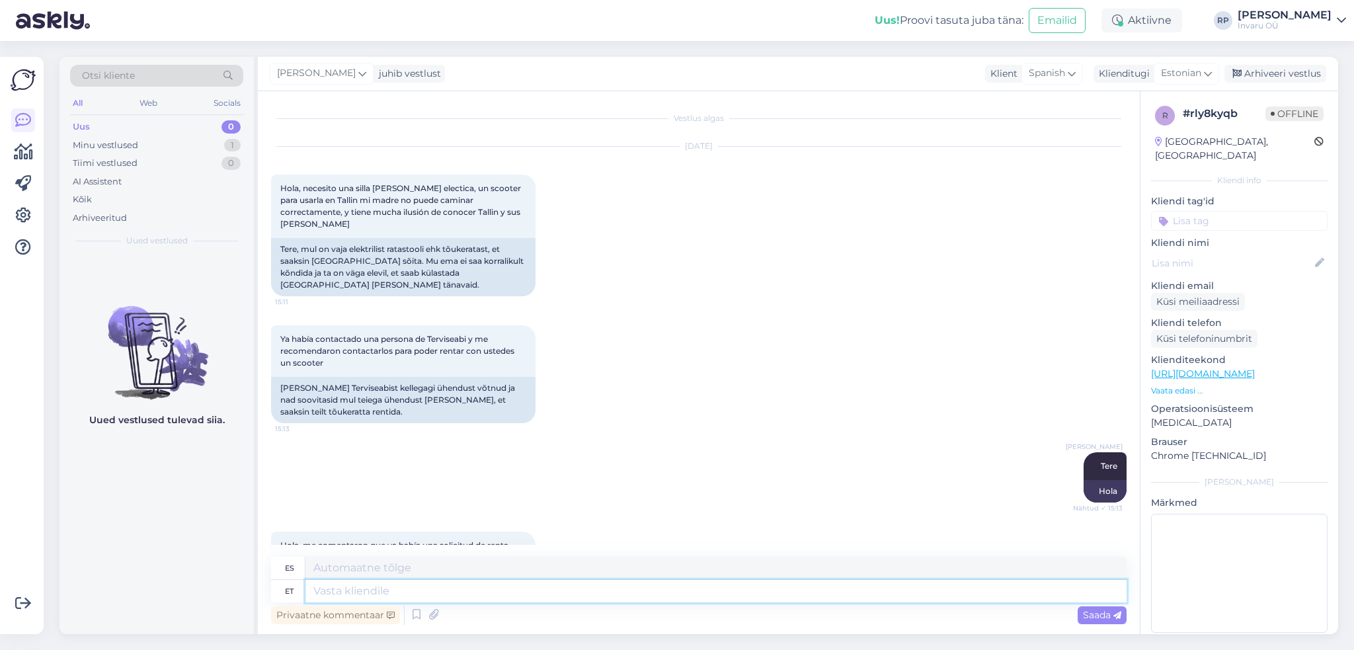
scroll to position [1095, 0]
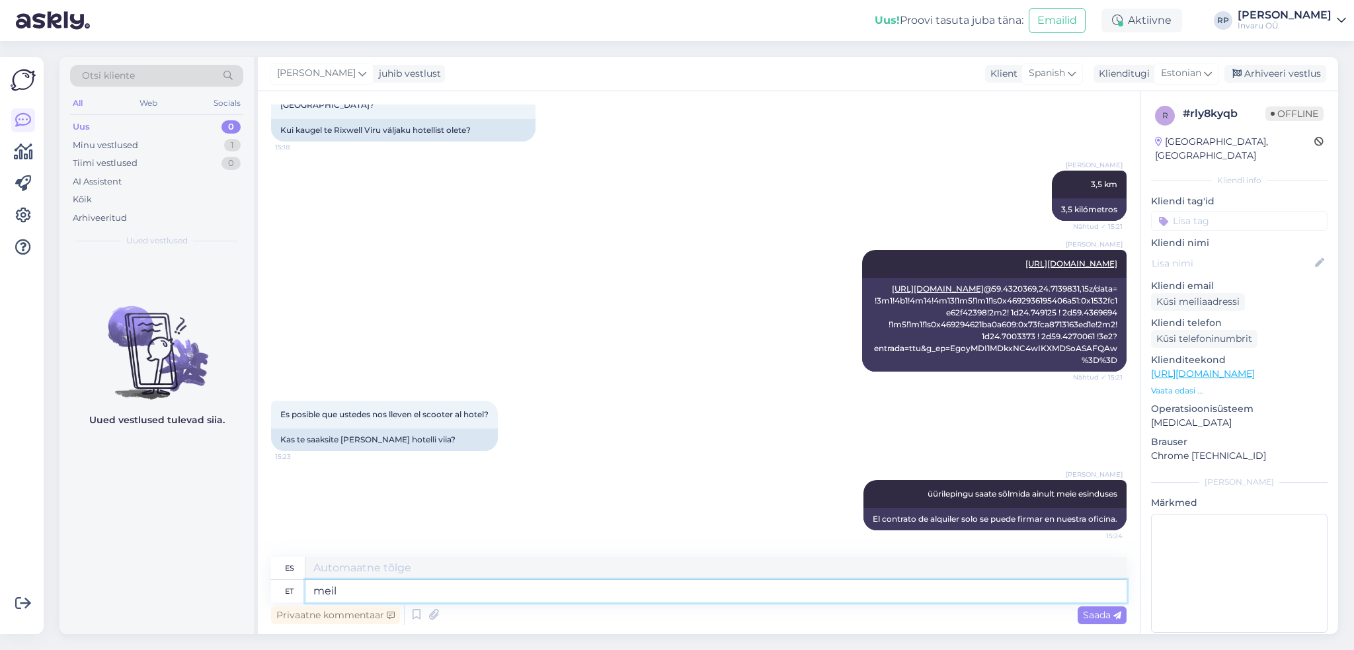
type textarea "meil o"
type textarea "tenemos"
type textarea "meil on transporditeenus"
type textarea "Contamos con un servicio de transporte"
type textarea "meil on transporditeenus olemas,"
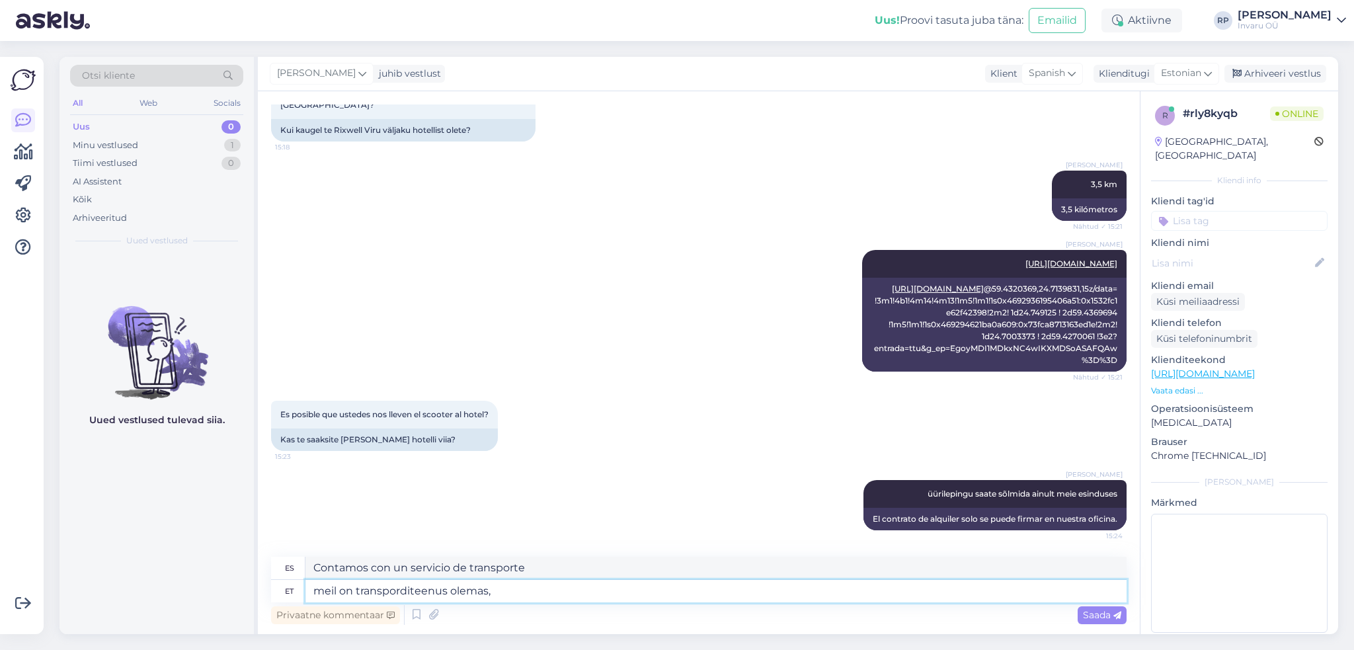
type textarea "Contamos con un servicio de transporte,"
type textarea "meil on transporditeenus olemas, mis"
type textarea "Contamos con un servicio de transporte, el cual"
type textarea "meil on transporditeenus olemas,"
type textarea "Contamos con un servicio de transporte,"
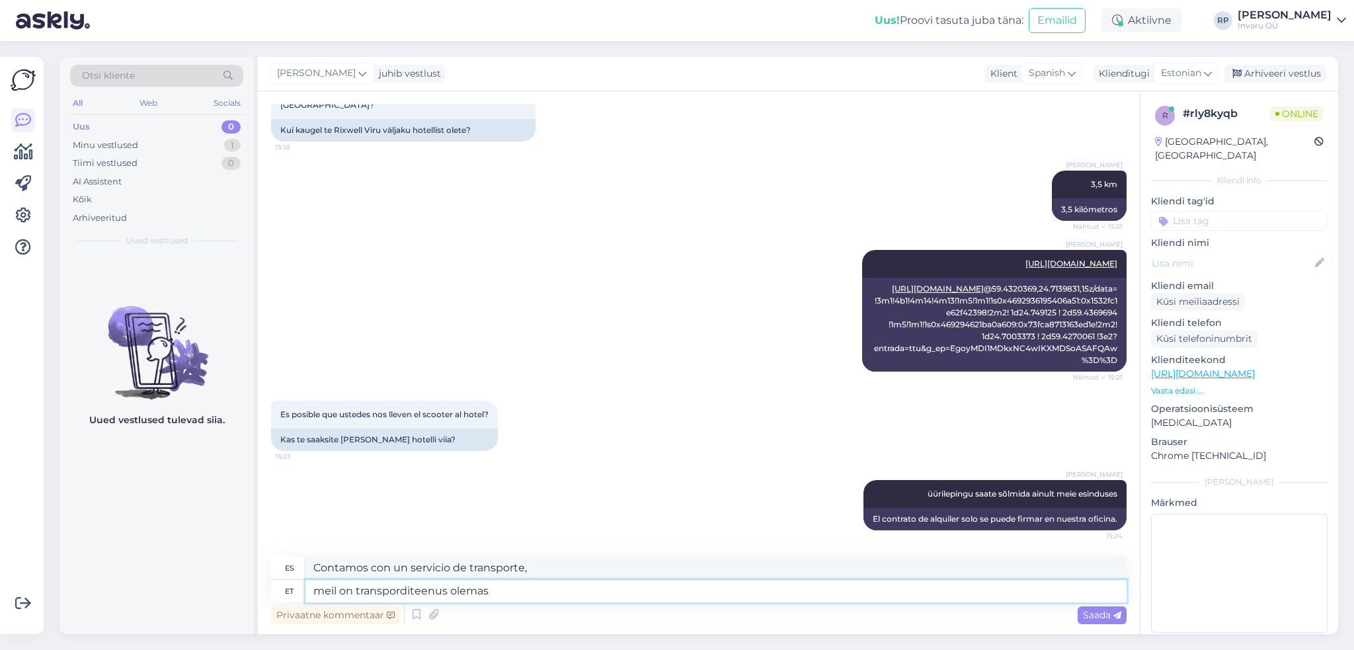
type textarea "meil on transporditeenus olemas"
type textarea "Contamos con un servicio de transporte"
type textarea "meil on transporditeenus olemas 25"
type textarea "Contamos con un servicio de transporte 25"
type textarea "meil on transporditeenus olemas 25€"
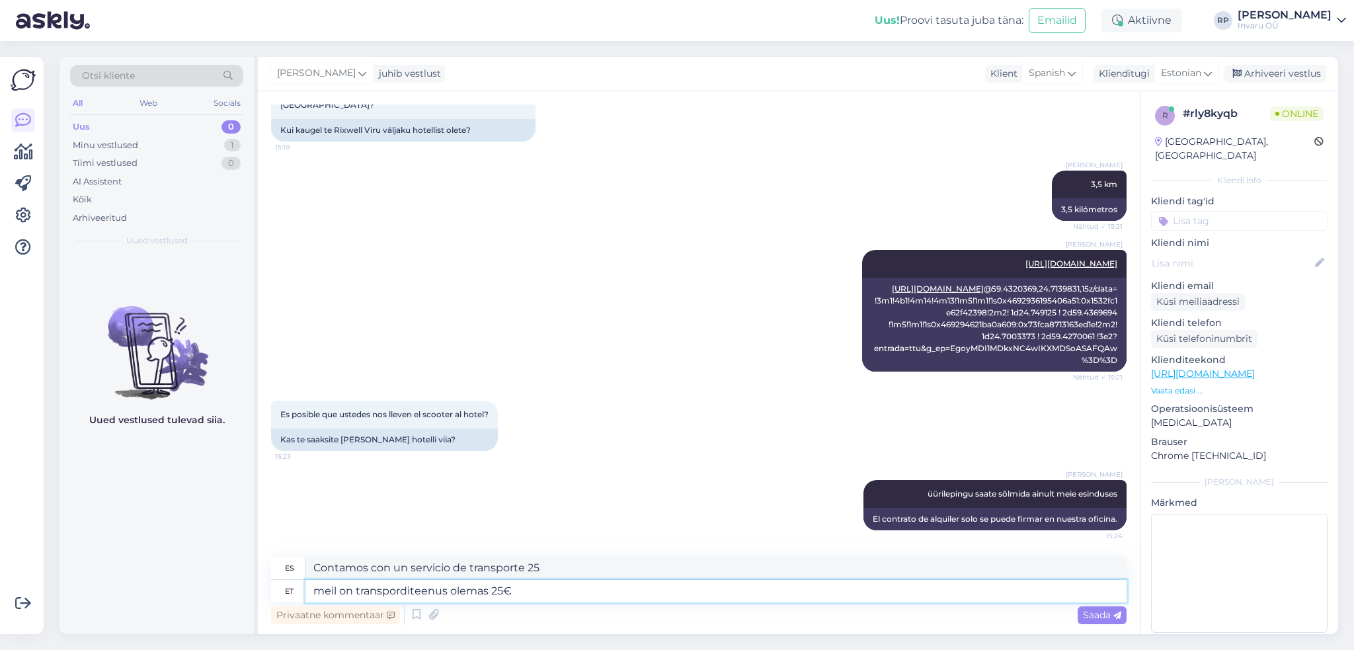
type textarea "Disponemos de un servicio de transporte 25€"
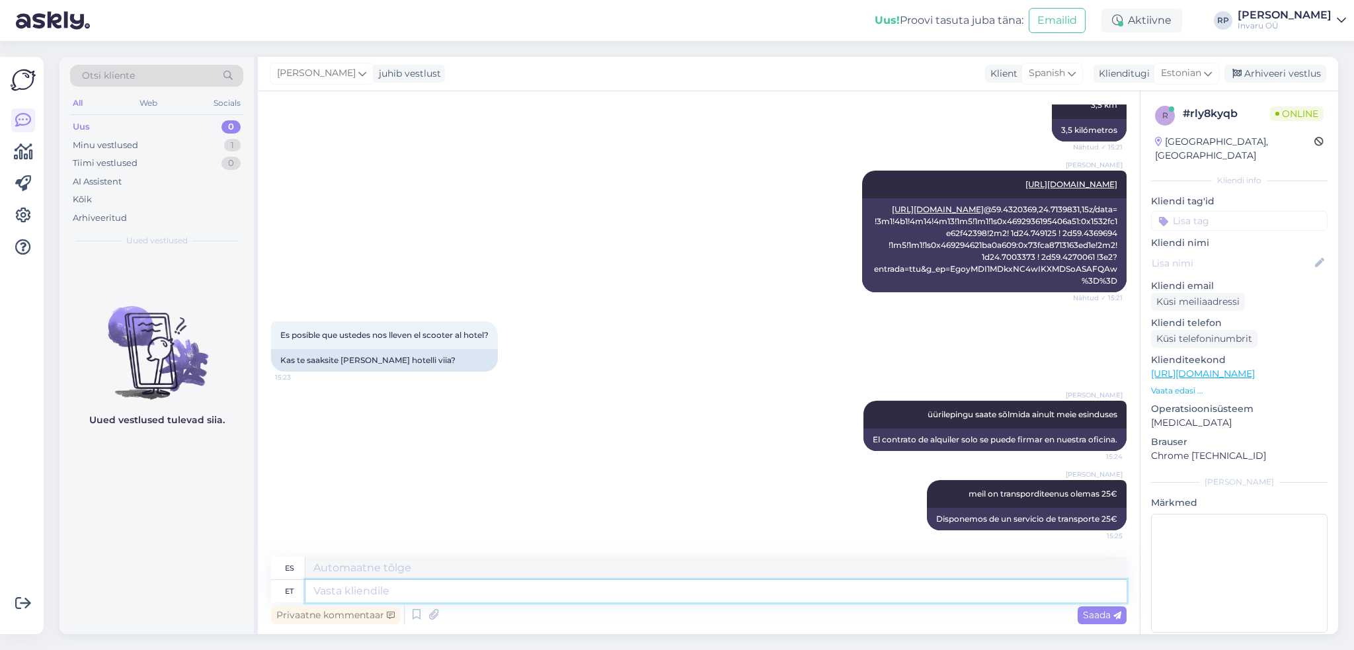
scroll to position [1174, 0]
click at [414, 593] on textarea at bounding box center [715, 591] width 821 height 22
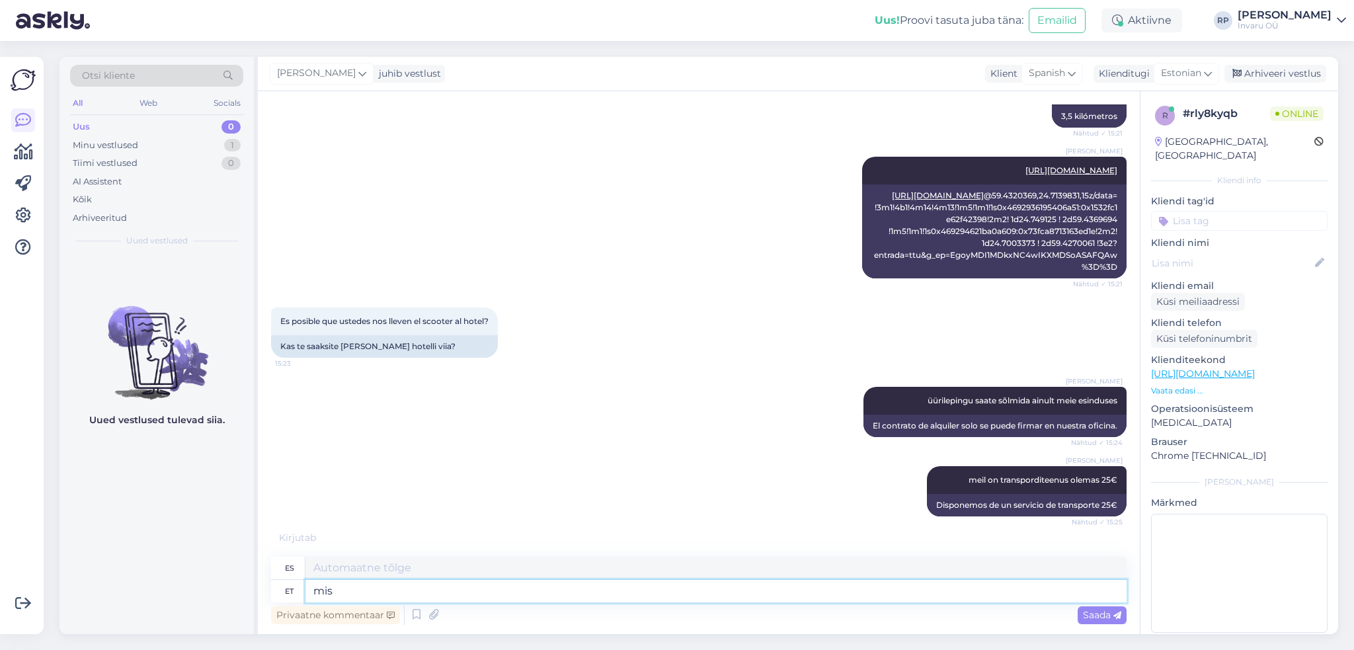
type textarea "mis"
type textarea "qué"
type textarea "mis [PERSON_NAME]"
type textarea "¿a qué hora?"
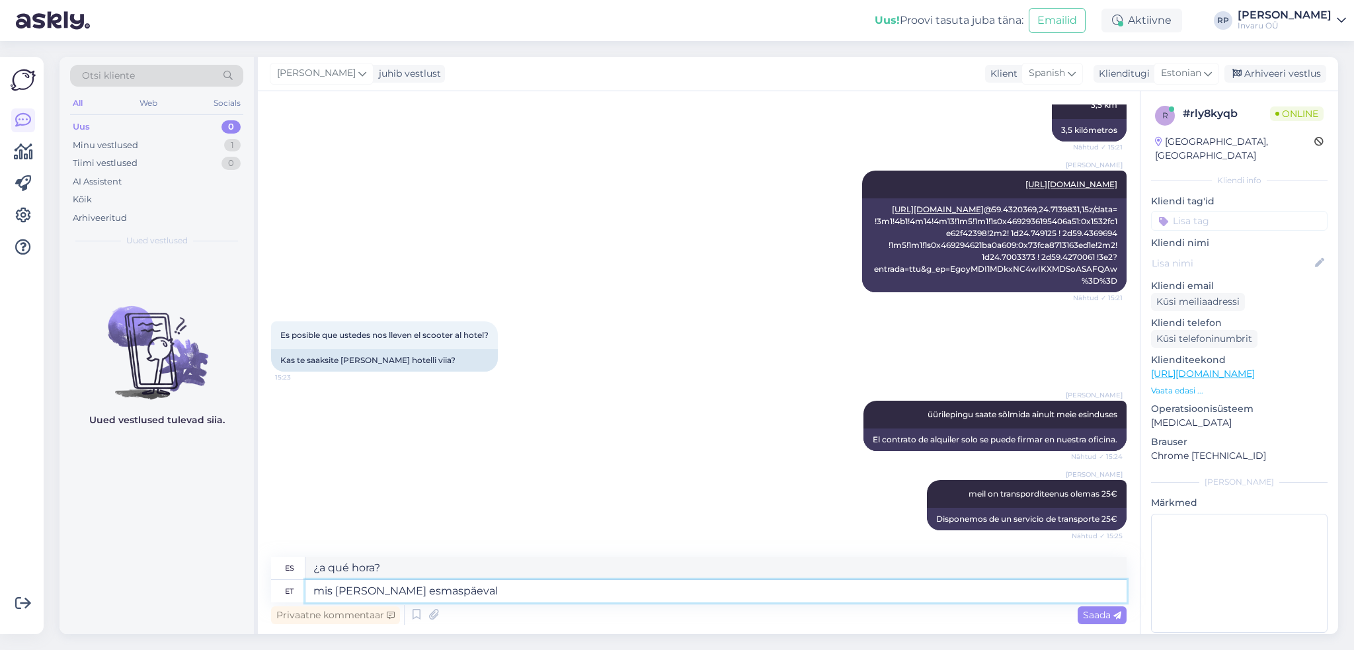
type textarea "mis [PERSON_NAME] esmaspäeval"
type textarea "¿Qué hora es el lunes?"
type textarea "mis [PERSON_NAME] esmaspäeval üürilepingu"
type textarea "¿A qué hora es el arrendamiento el lunes?"
type textarea "mis [PERSON_NAME] esmaspäeval üürilepingu sõlmite"
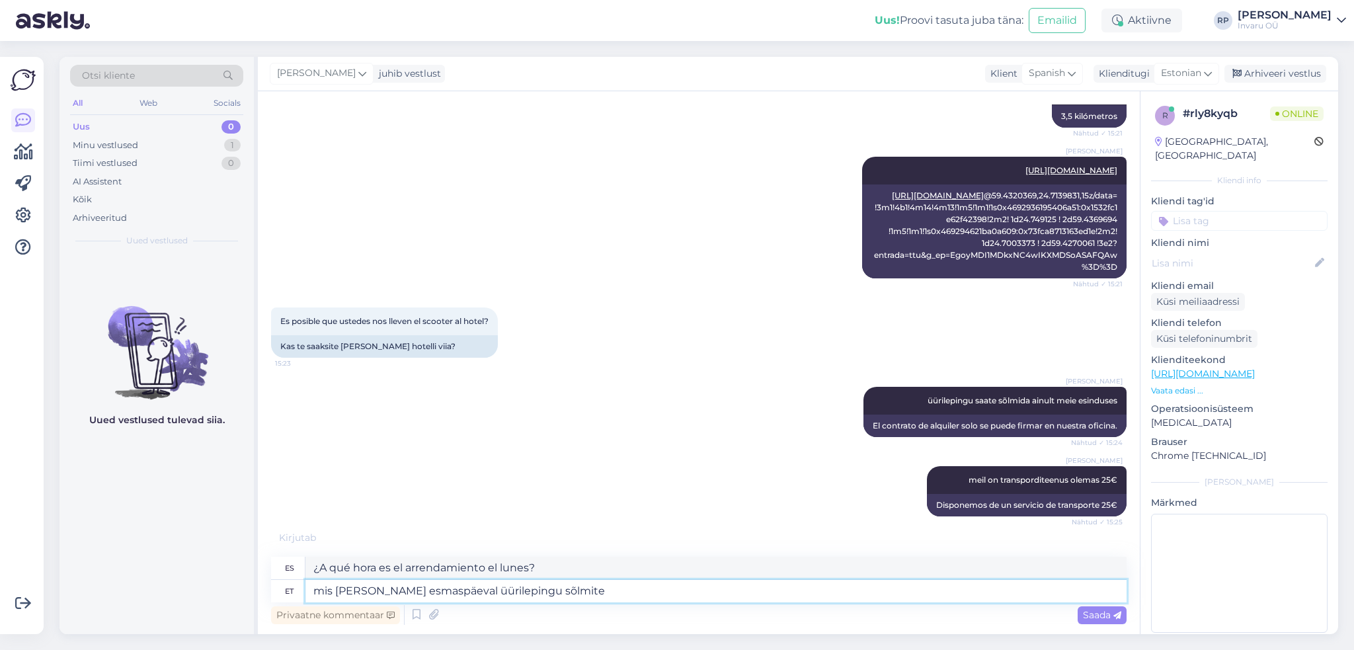
type textarea "¿A qué hora se firma el contrato de arrendamiento el lunes?"
type textarea "mis [PERSON_NAME] esmaspäeval üürilepingu sõlmite?"
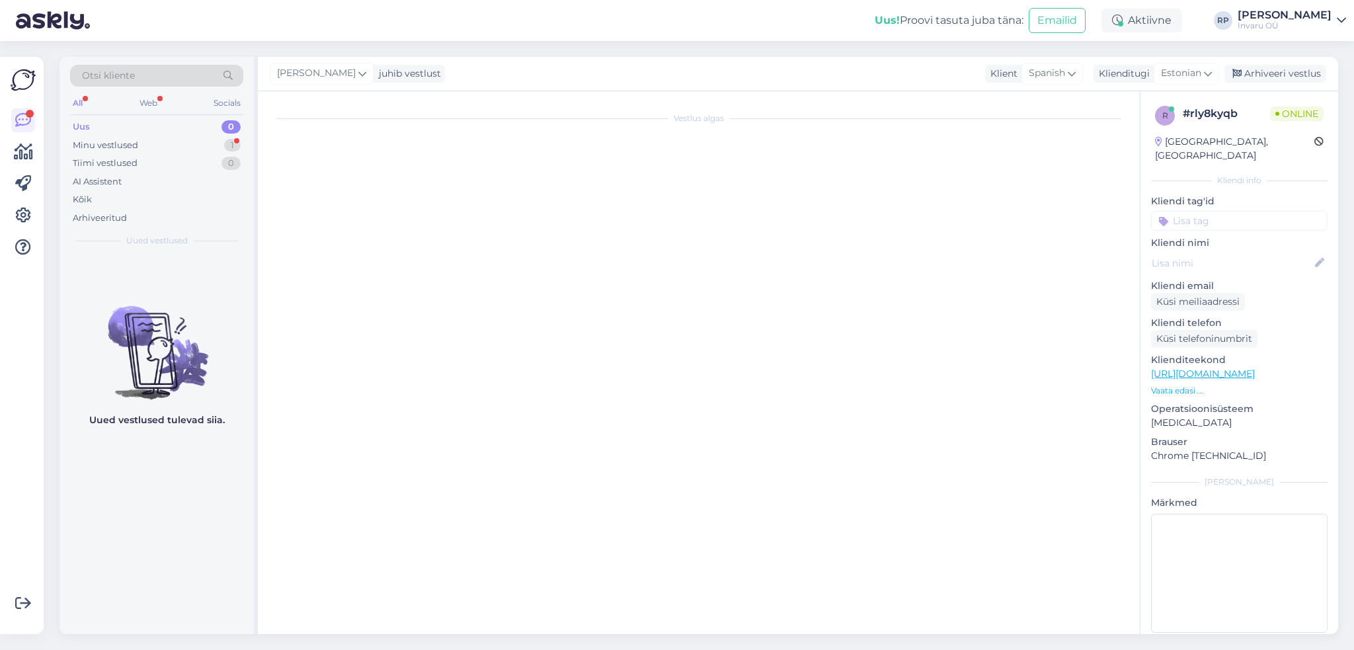
scroll to position [0, 0]
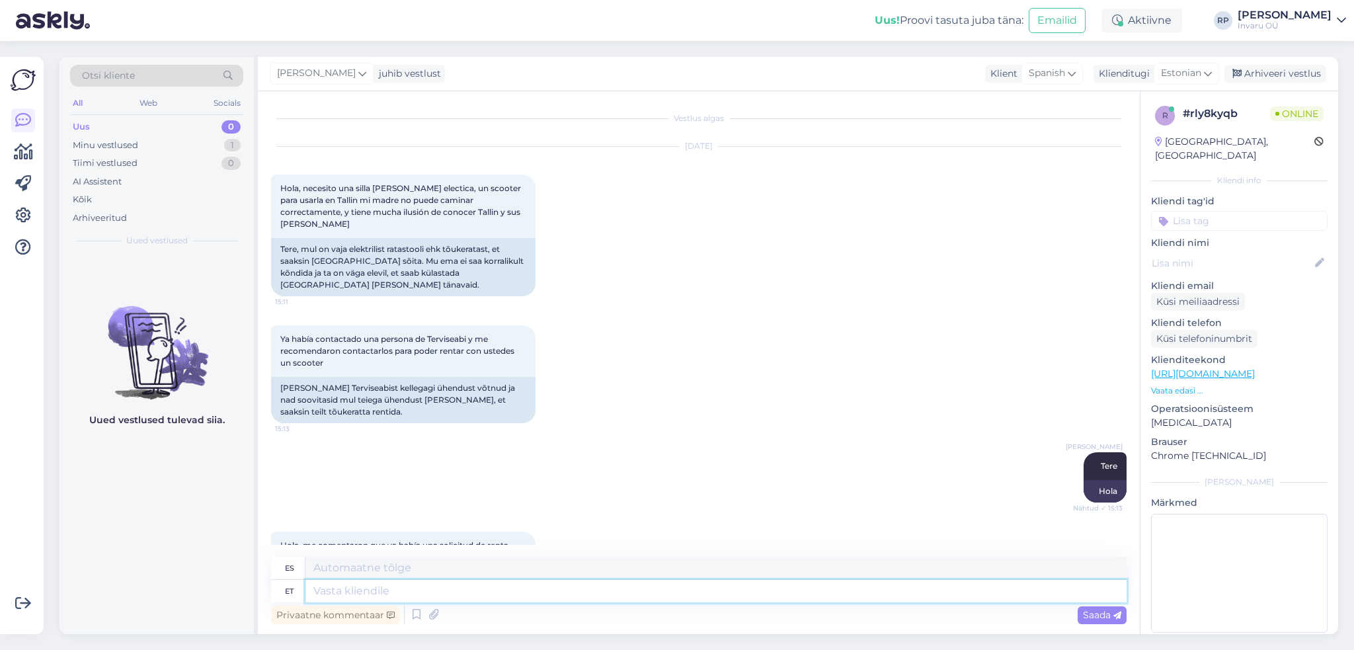
click at [432, 590] on textarea at bounding box center [715, 591] width 821 height 22
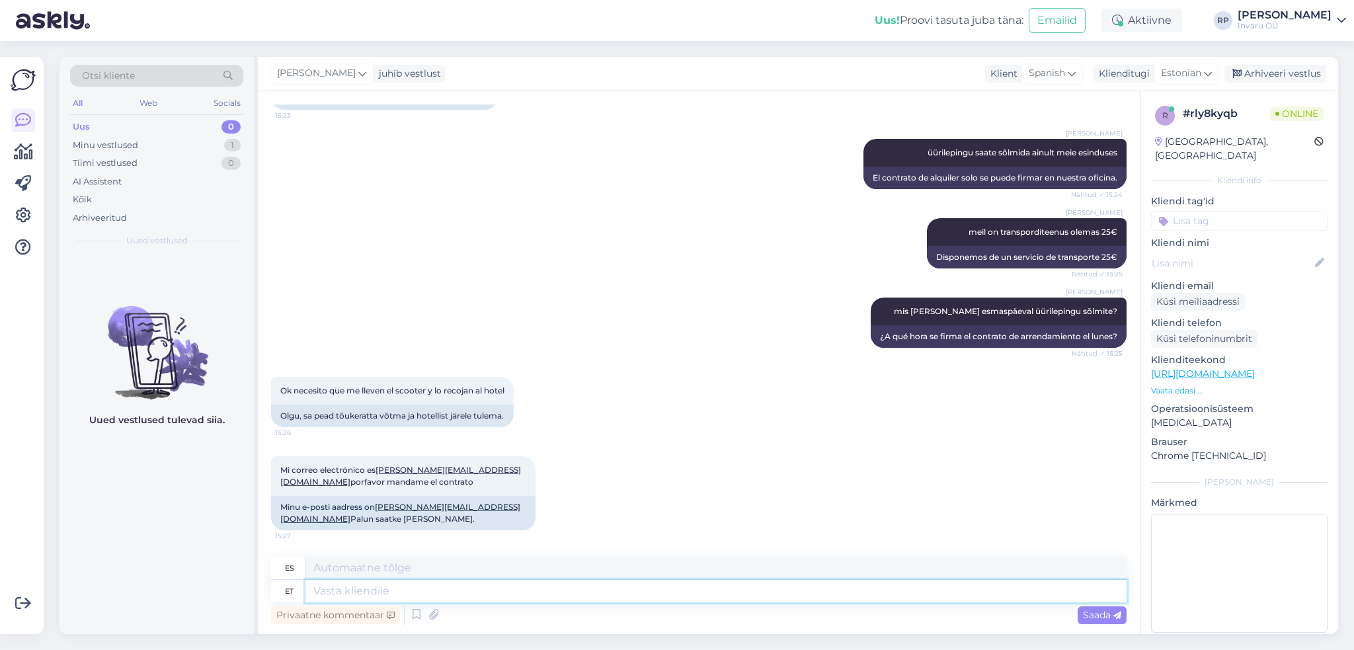
scroll to position [1574, 0]
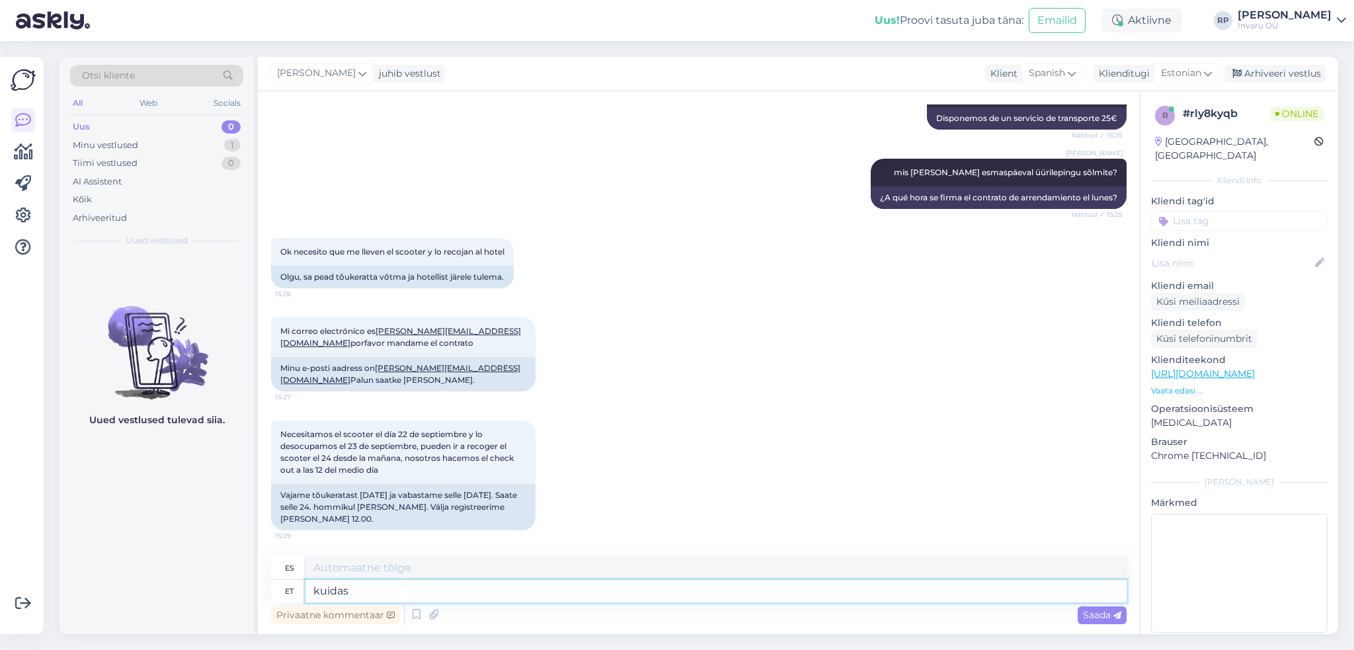
type textarea "kuidas"
type textarea "cómo"
type textarea "kuidas Te"
type textarea "Cómo estás"
type textarea "kuidas Te allkirjastate"
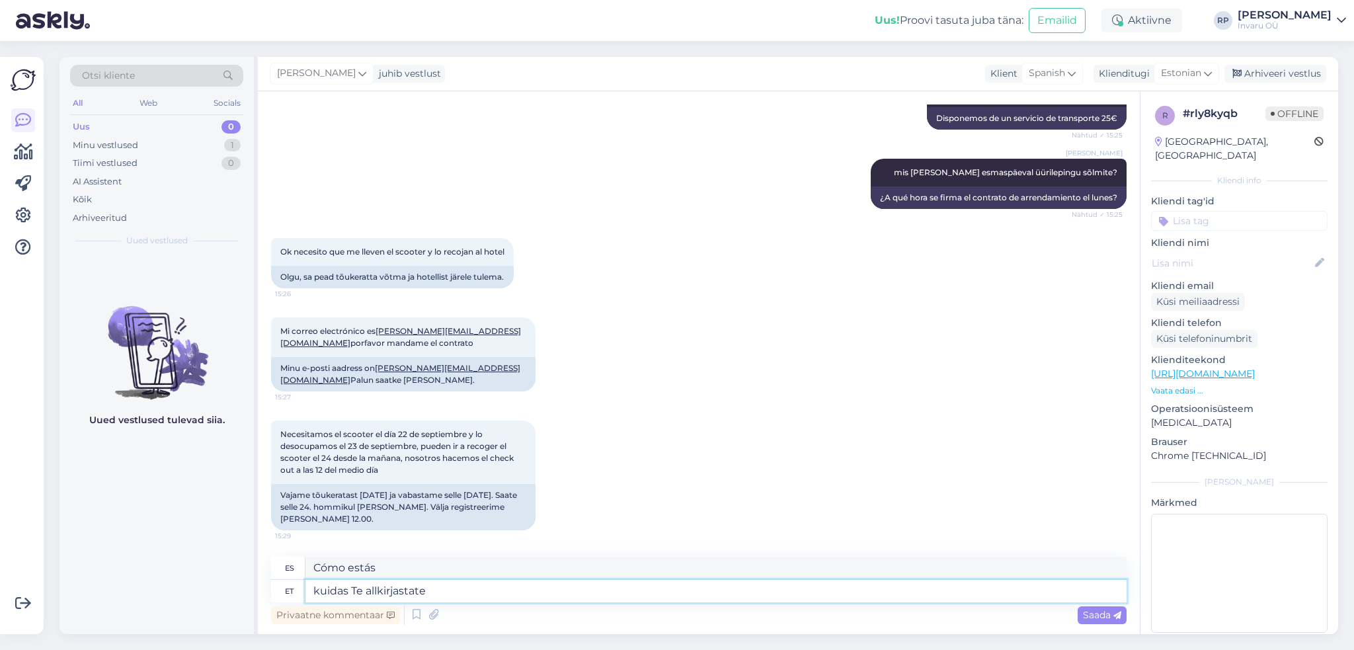
type textarea "¿Cómo se firma?"
type textarea "kuidas Te allkirjastate lepingu?"
type textarea "¿Cómo se firma un contrato?"
click at [319, 588] on textarea "kuidas Te allkirjastate lepingu?" at bounding box center [715, 591] width 821 height 22
click at [524, 590] on textarea "Kuidas Te allkirjastate lepingu?" at bounding box center [715, 591] width 821 height 22
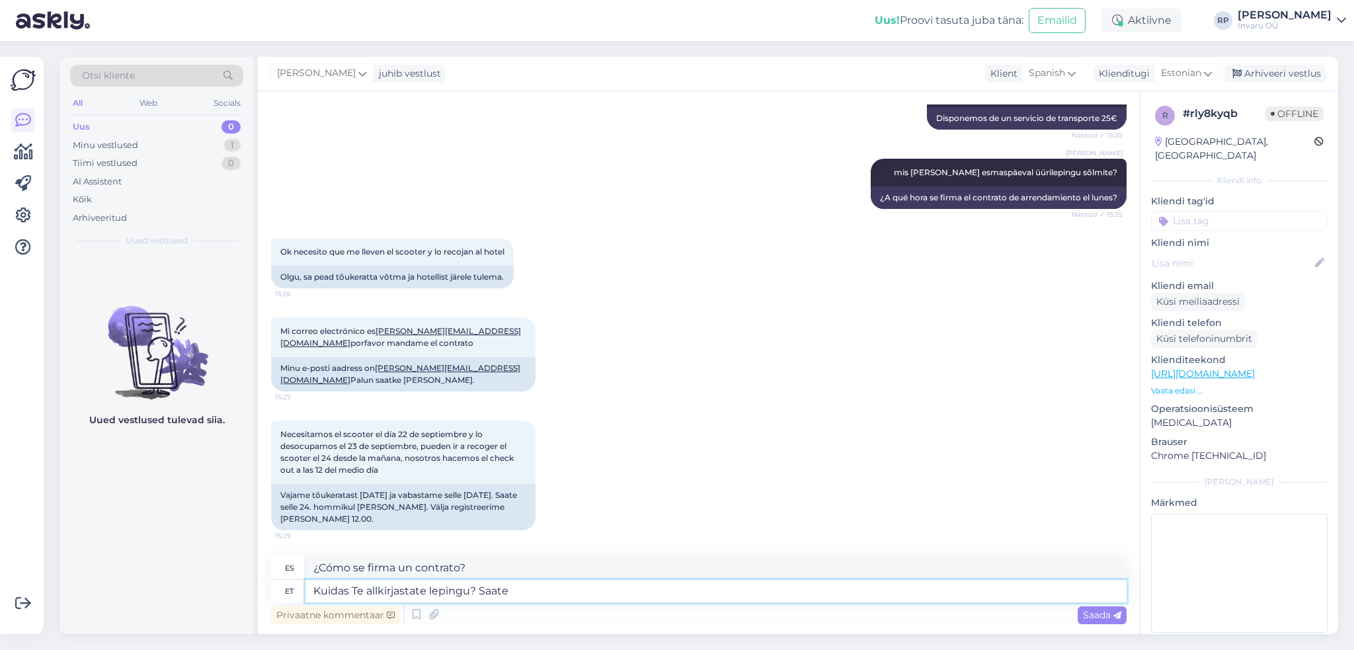
type textarea "Kuidas Te allkirjastate lepingu? Saate d"
type textarea "¿Cómo se firma el contrato? Puedes"
type textarea "Kuidas Te allkirjastate lepingu? Saate digiallkirjastada?"
type textarea "¿Cómo se firma un contrato? ¿Se puede firmar digitalmente?"
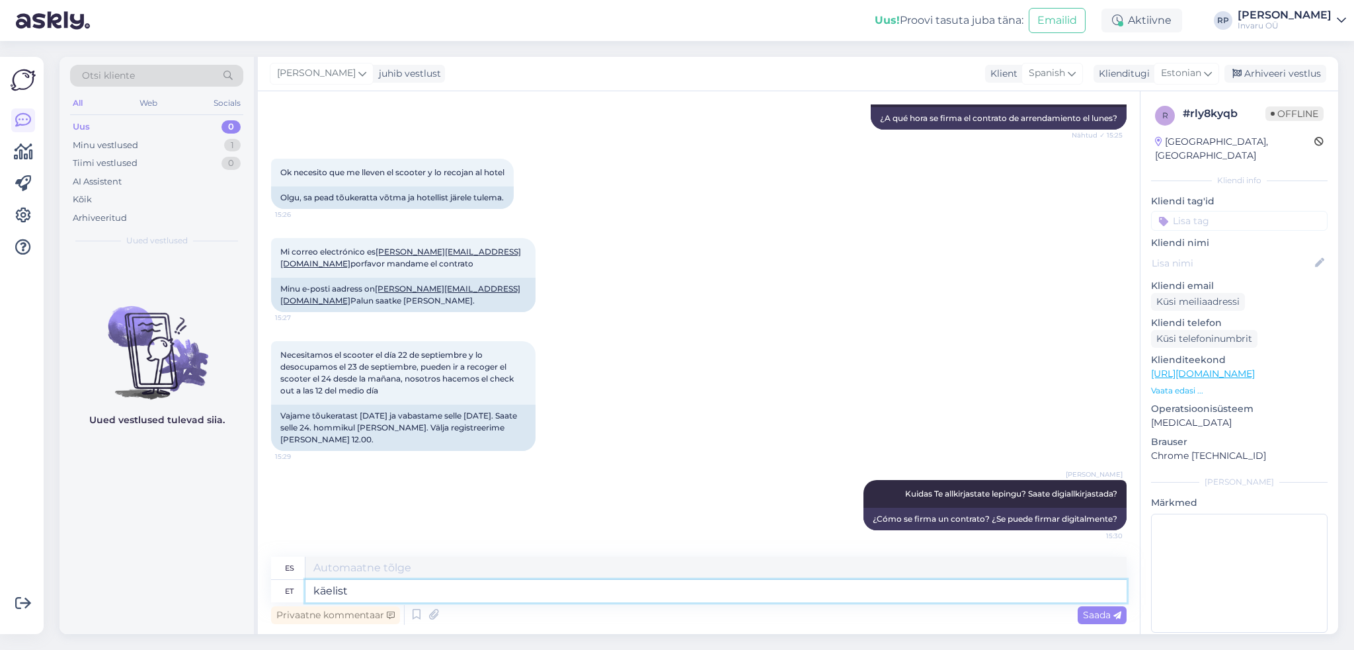
type textarea "käelist"
type textarea "de la mano"
type textarea "käelist allkirja"
type textarea "firma manuscrita"
type textarea "käelist allkirja me ei s"
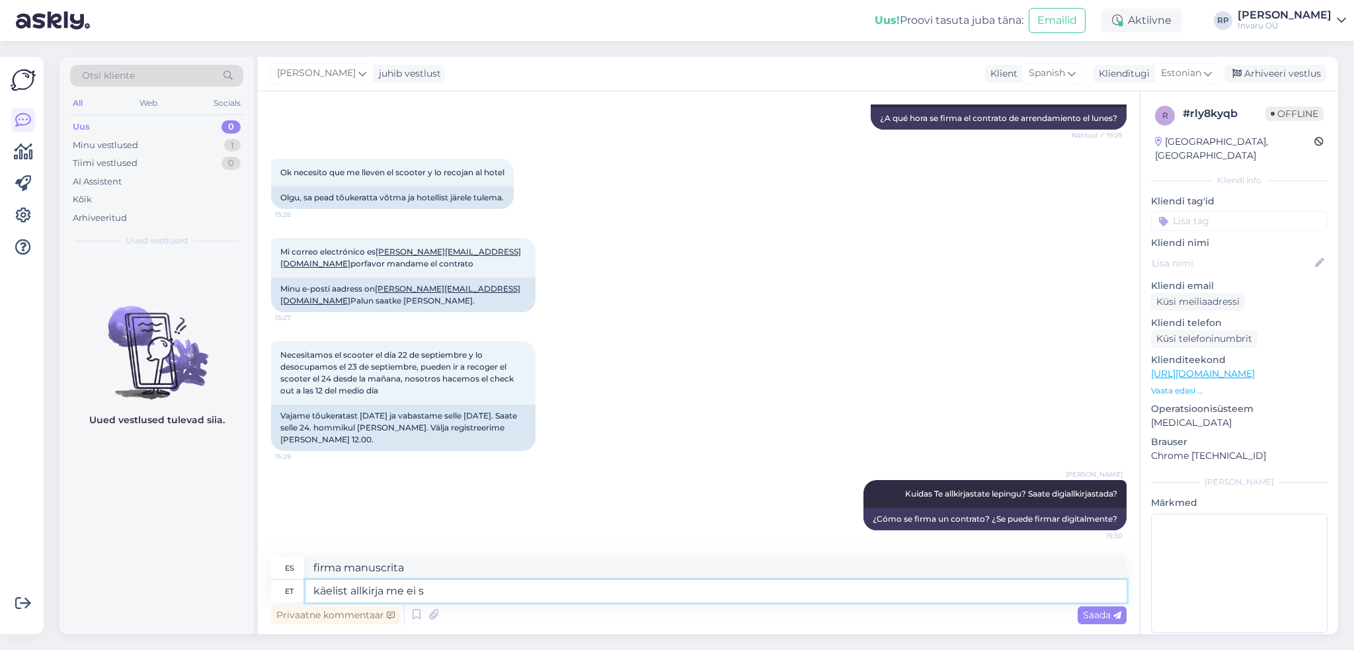
type textarea "No aceptamos firmas manuscritas."
type textarea "käelist allkirja me ei saa a"
type textarea "No podemos recibir una firma manuscrita."
type textarea "käelist allkirja me ei saa arvestada"
type textarea "No podemos contar una firma manuscrita."
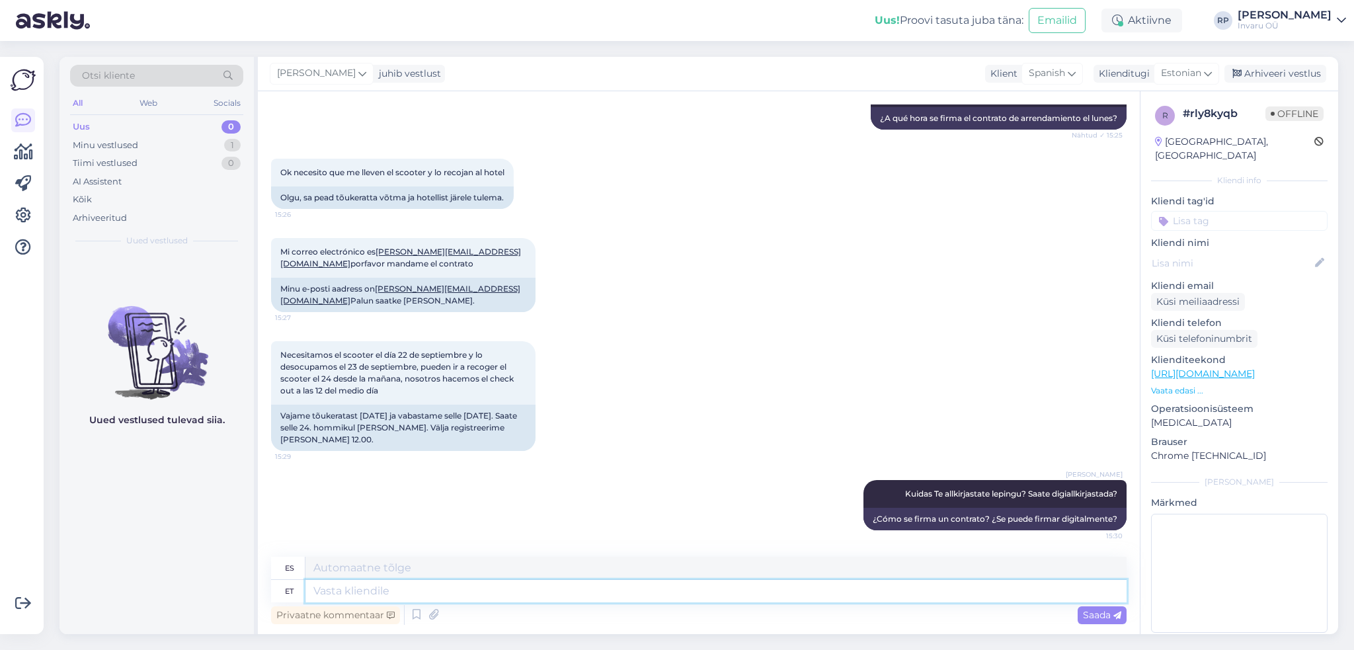
scroll to position [1732, 0]
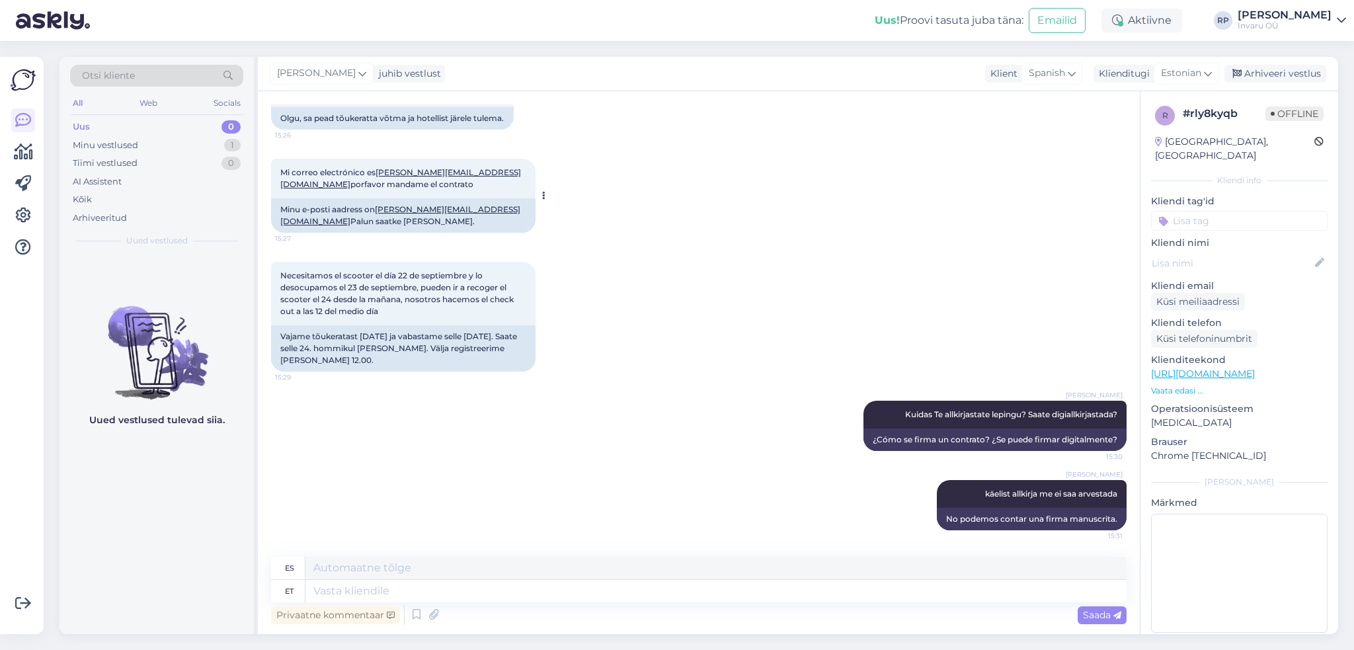
click at [439, 209] on link "[PERSON_NAME][EMAIL_ADDRESS][DOMAIN_NAME]" at bounding box center [400, 215] width 240 height 22
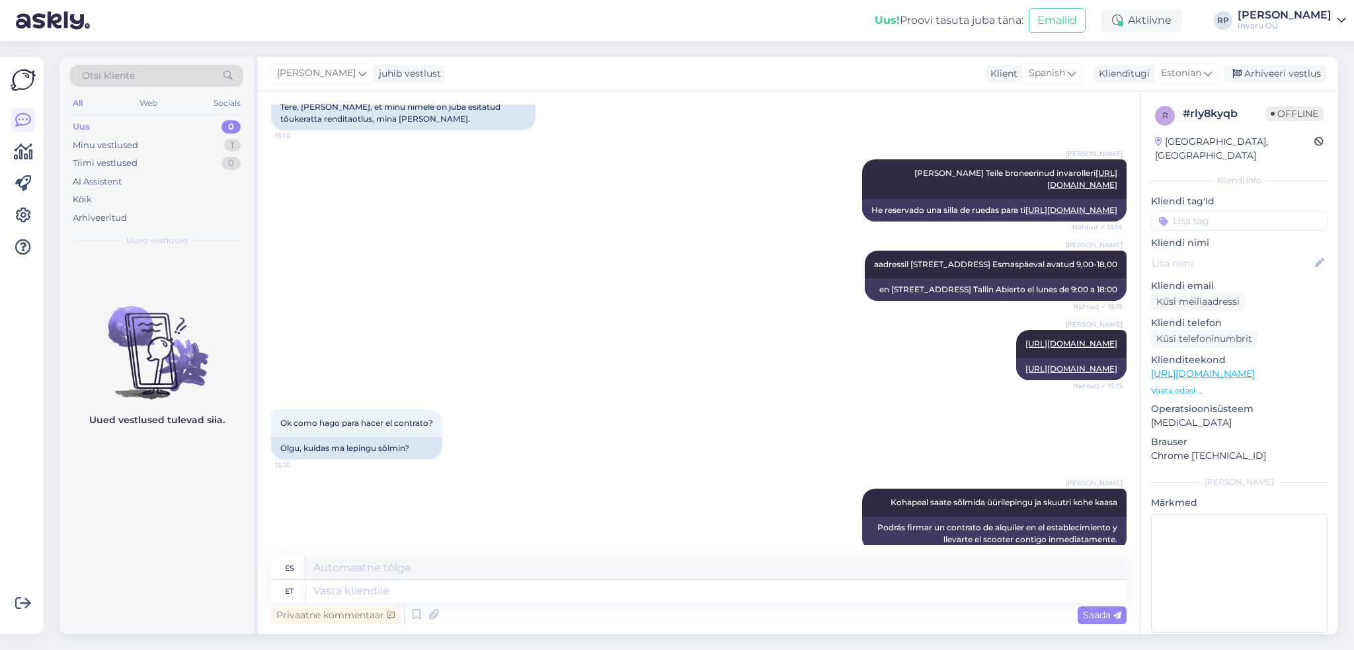
scroll to position [212, 0]
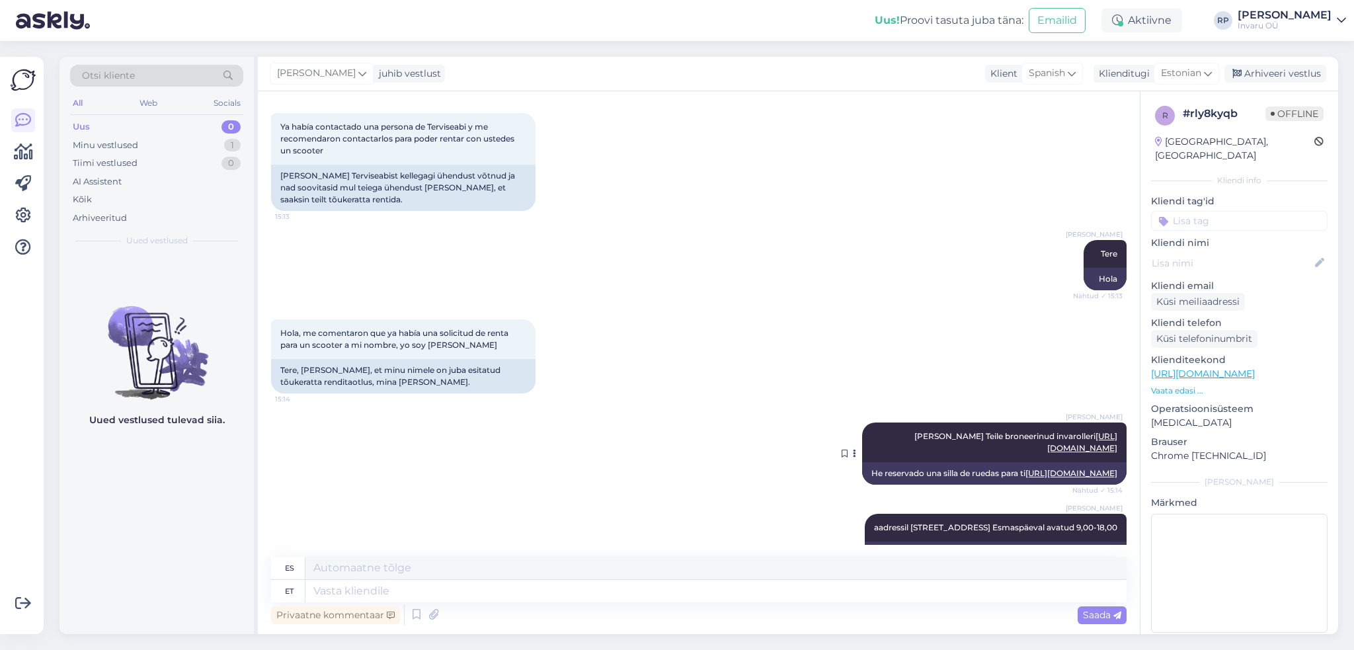
click at [1066, 431] on link "[URL][DOMAIN_NAME]" at bounding box center [1082, 442] width 70 height 22
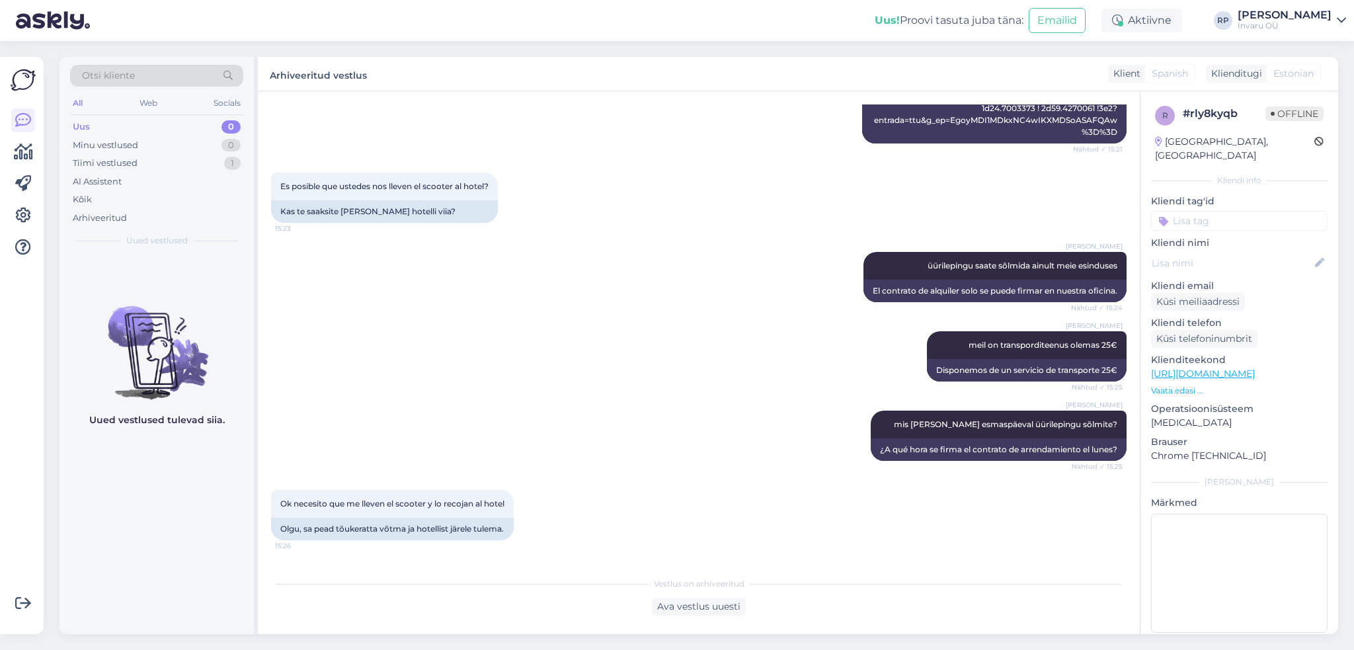
scroll to position [1719, 0]
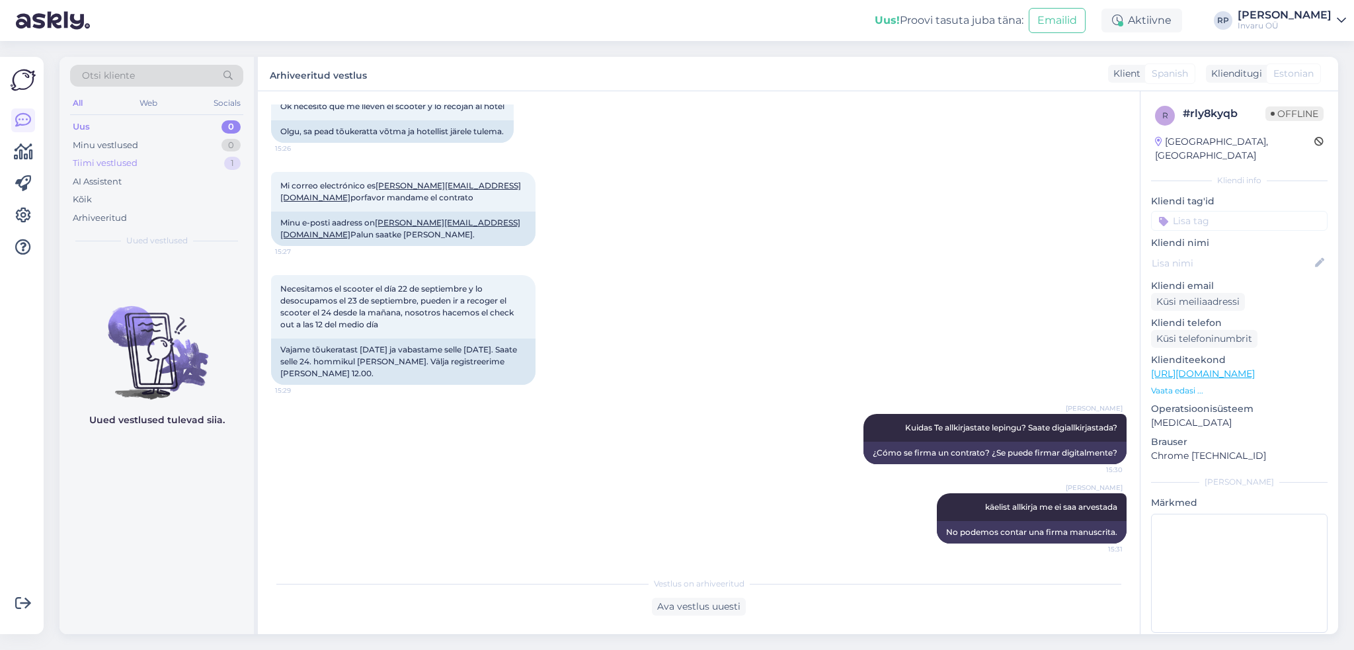
click at [118, 163] on div "Tiimi vestlused" at bounding box center [105, 163] width 65 height 13
click at [79, 123] on div "Uus" at bounding box center [81, 126] width 17 height 13
